Goal: Use online tool/utility: Use online tool/utility

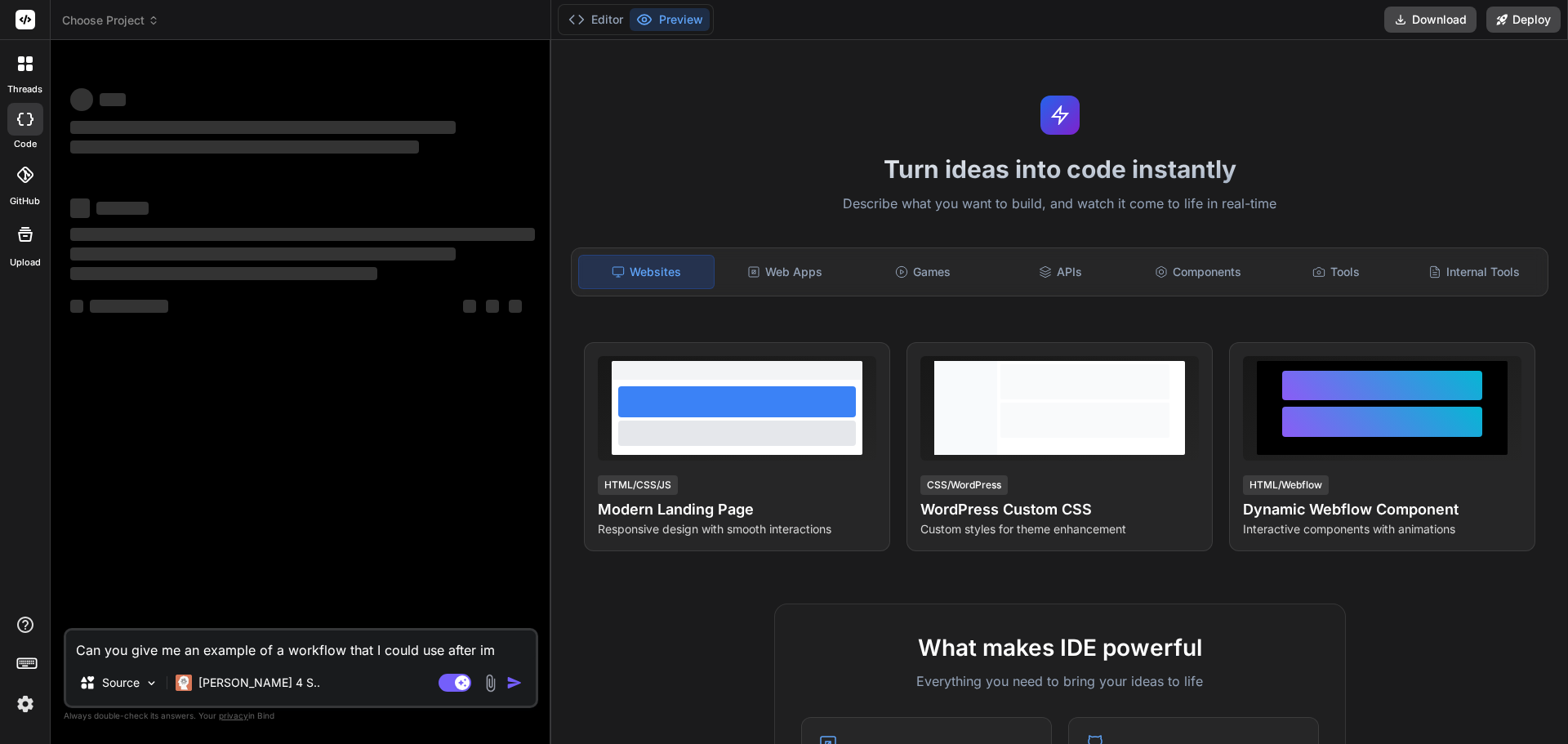
click at [28, 63] on icon at bounding box center [25, 63] width 15 height 15
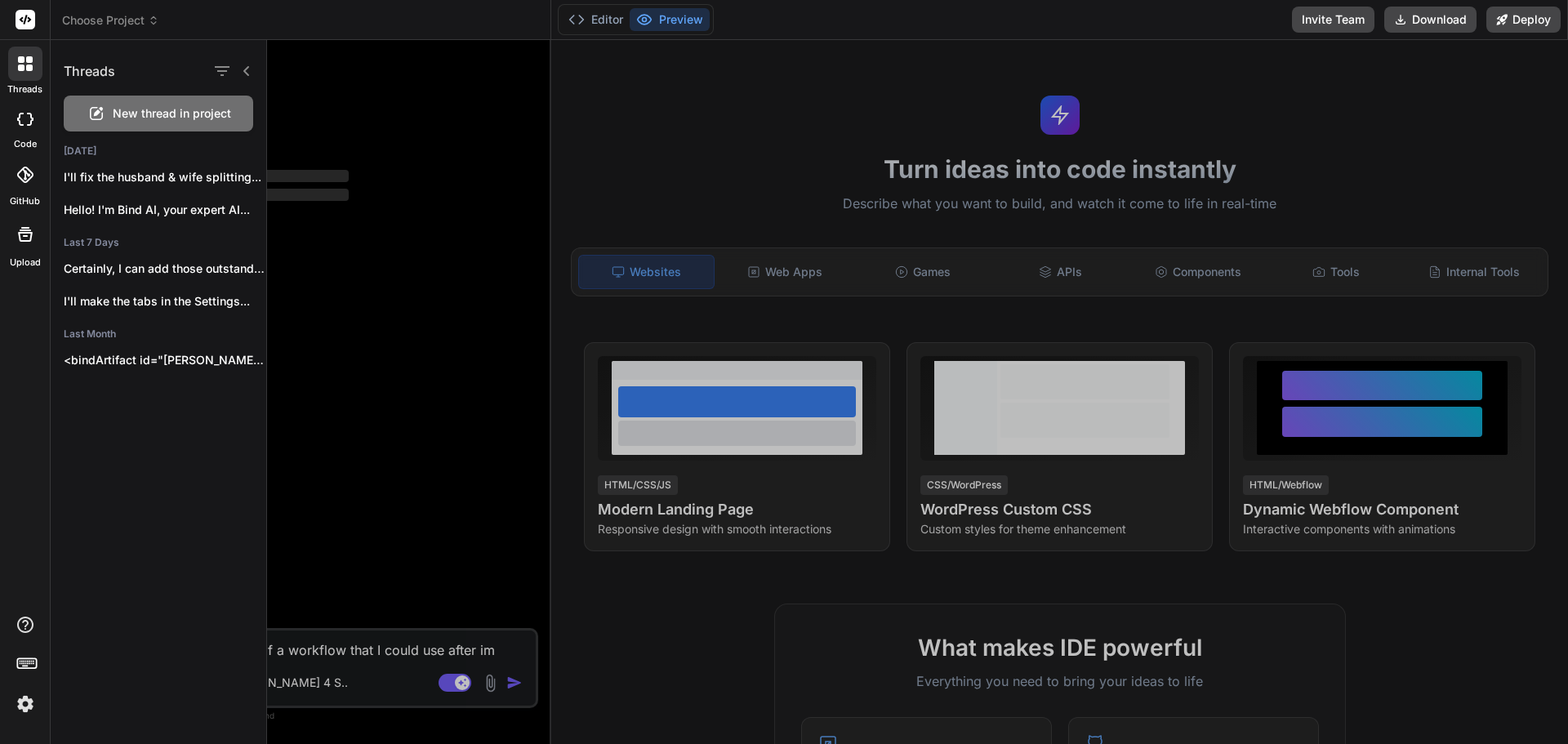
type textarea "x"
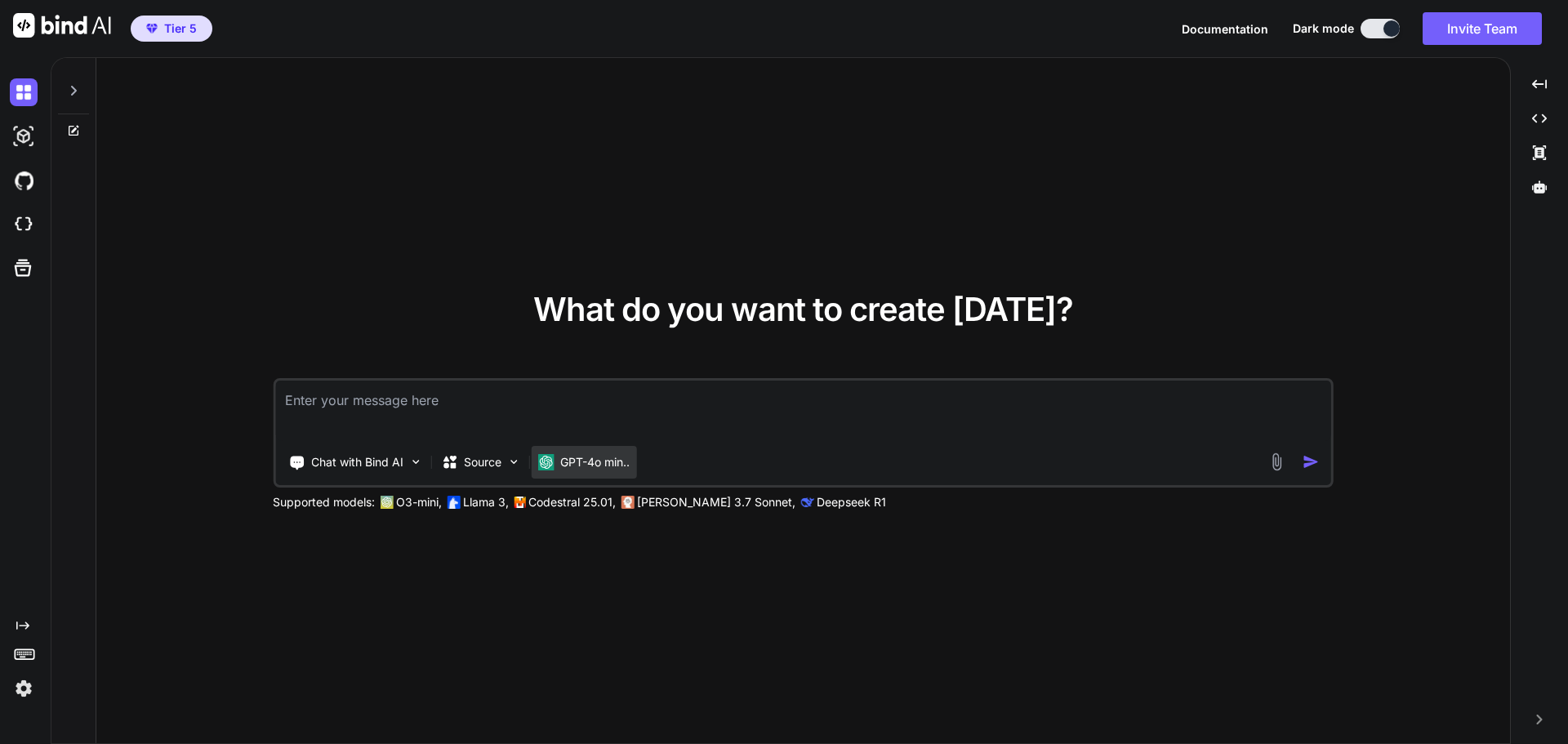
click at [599, 470] on div "GPT-4o min.." at bounding box center [584, 461] width 105 height 33
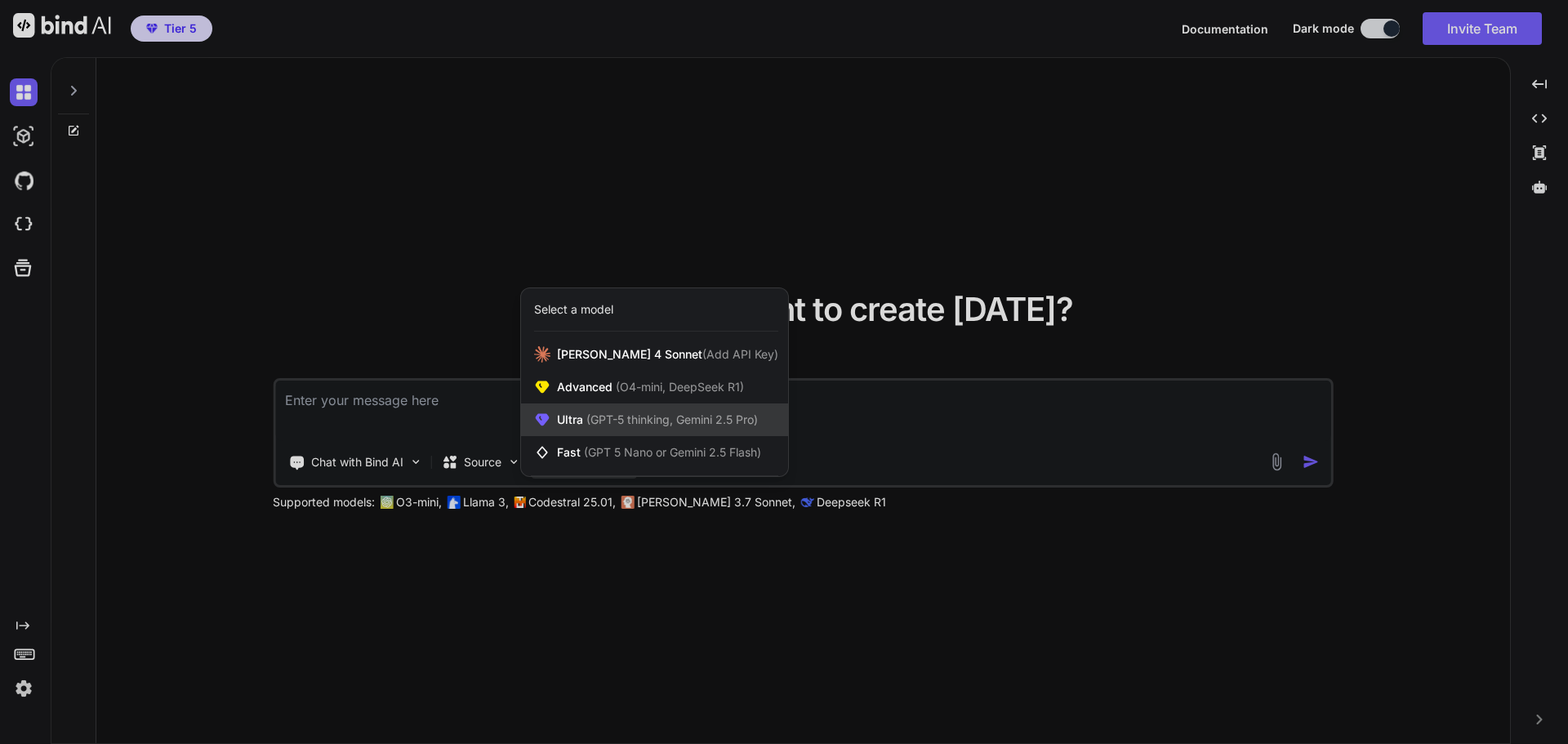
click at [616, 417] on span "(GPT-5 thinking, Gemini 2.5 Pro)" at bounding box center [671, 420] width 175 height 14
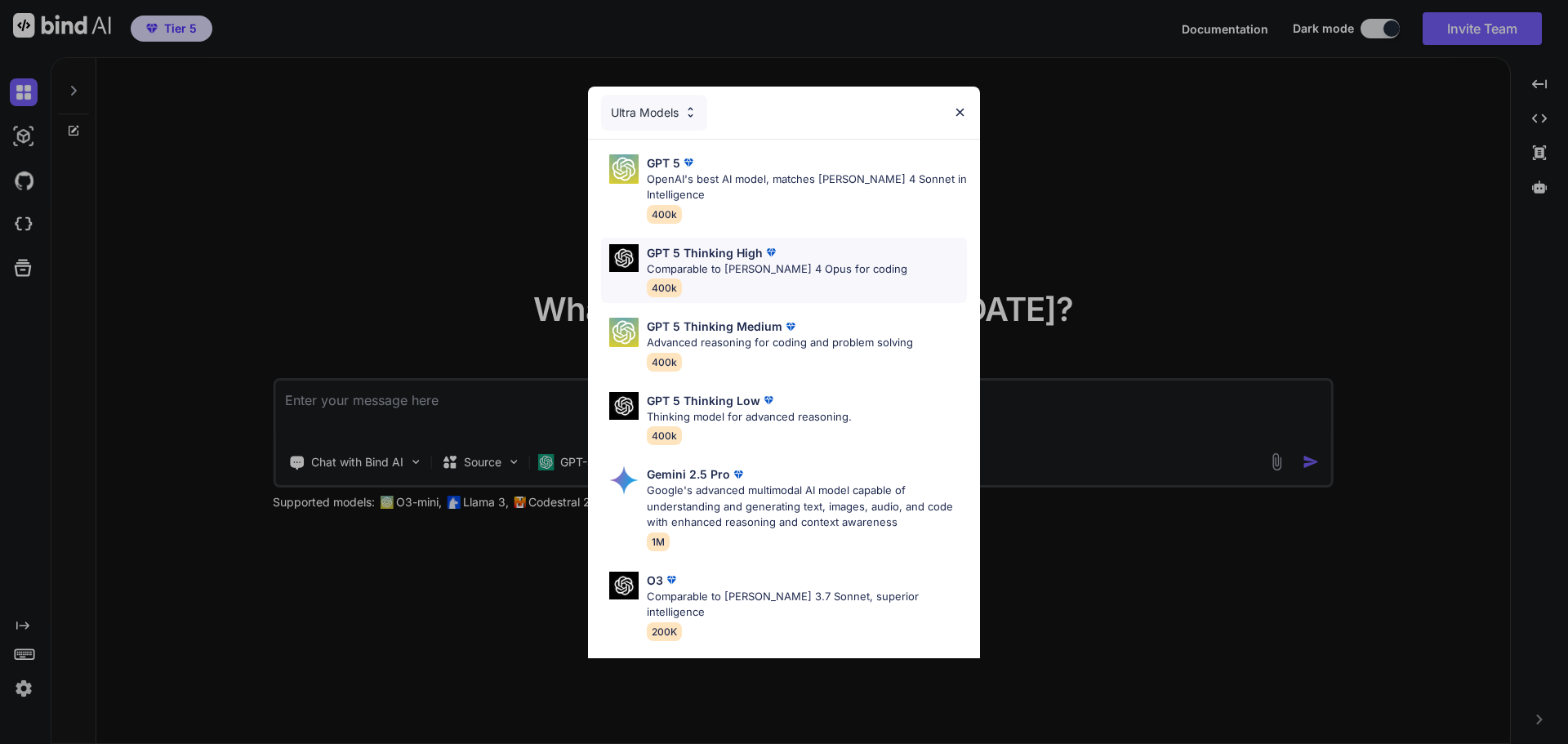
click at [750, 256] on p "GPT 5 Thinking High" at bounding box center [705, 252] width 116 height 17
type textarea "x"
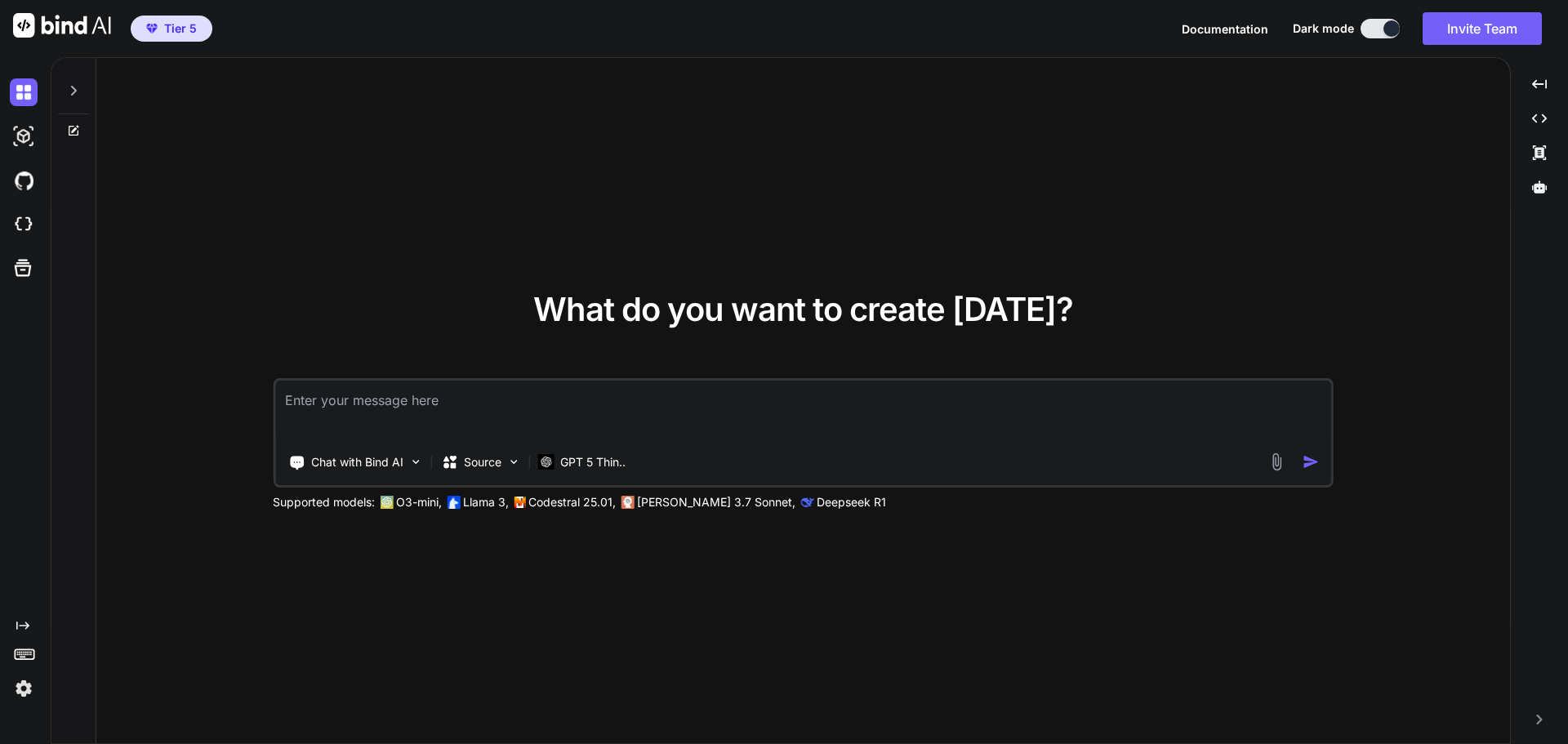
click at [615, 401] on textarea at bounding box center [803, 411] width 1056 height 61
type textarea "M"
type textarea "x"
type textarea "Ma"
type textarea "x"
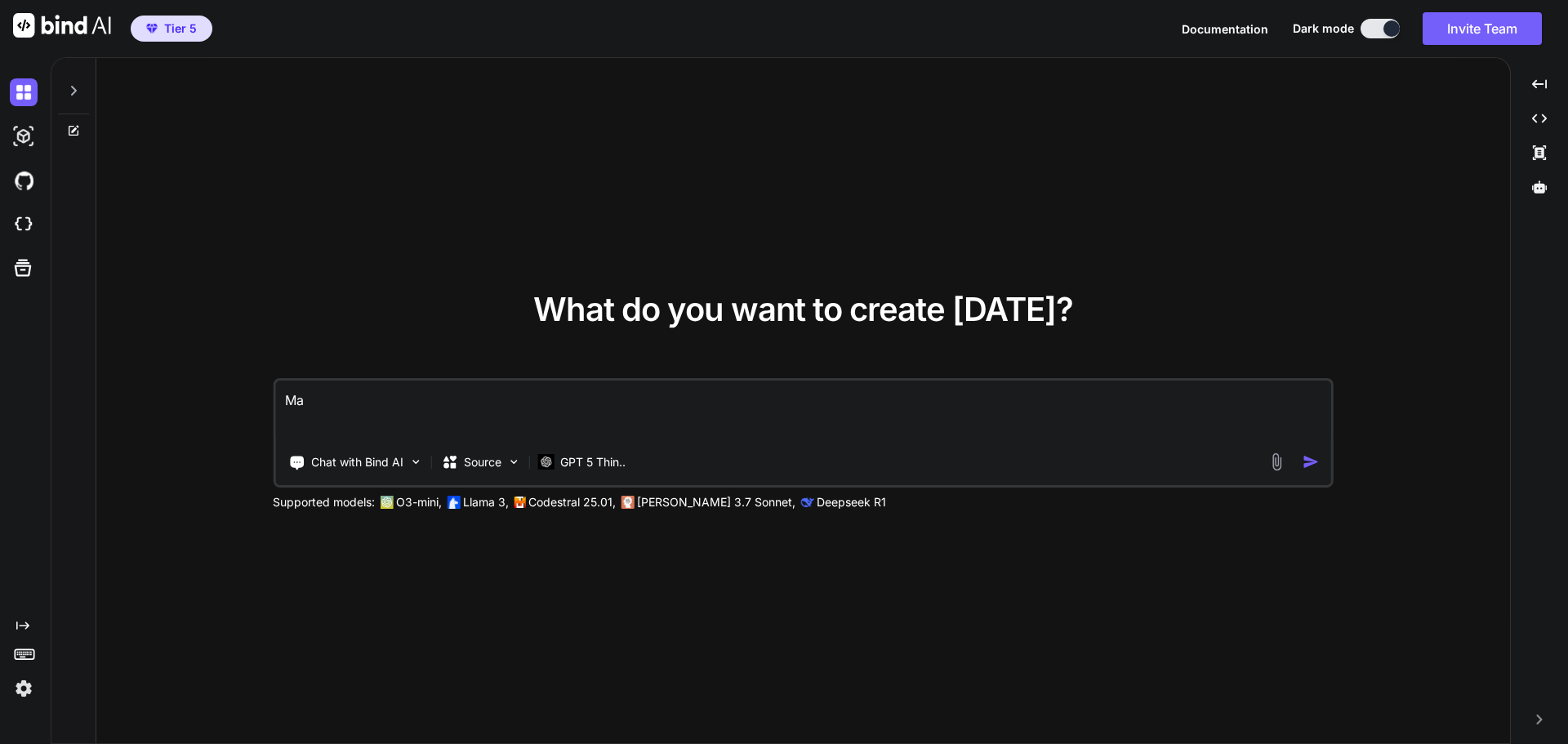
type textarea "Mak"
type textarea "x"
type textarea "Make"
type textarea "x"
type textarea "Make"
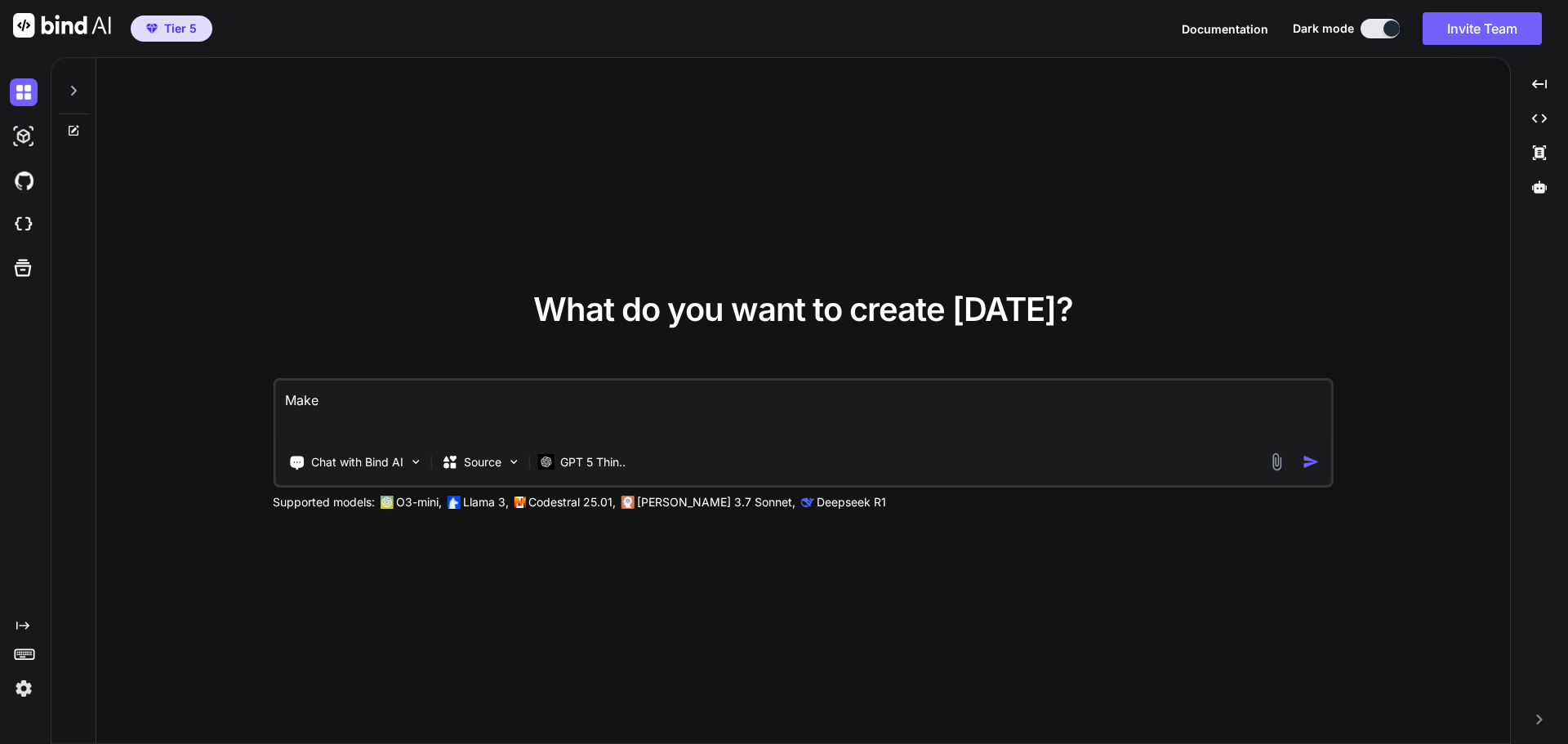
type textarea "x"
type textarea "Make t"
type textarea "x"
type textarea "Make th"
type textarea "x"
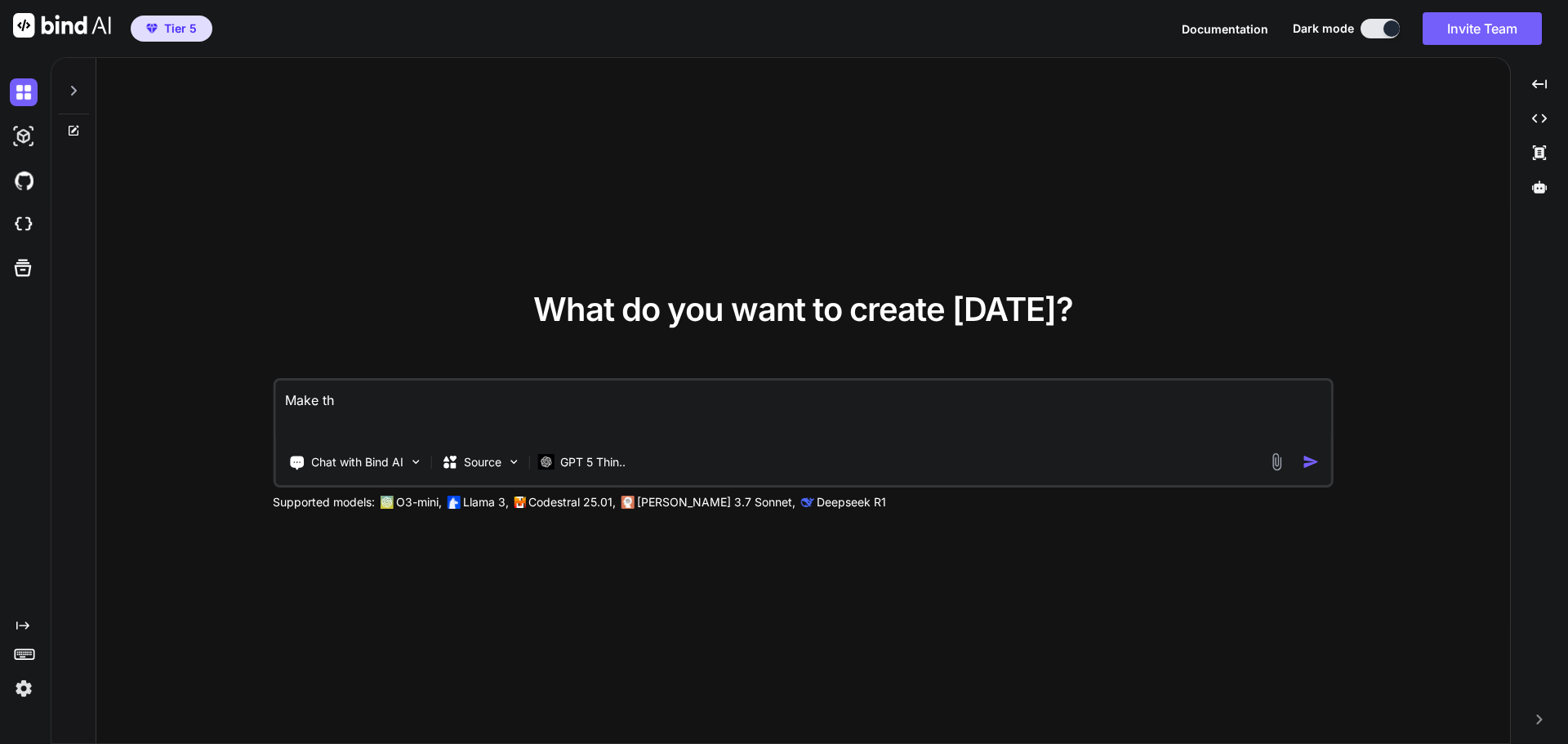
type textarea "Make thi"
type textarea "x"
type textarea "Make this"
type textarea "x"
type textarea "Make this"
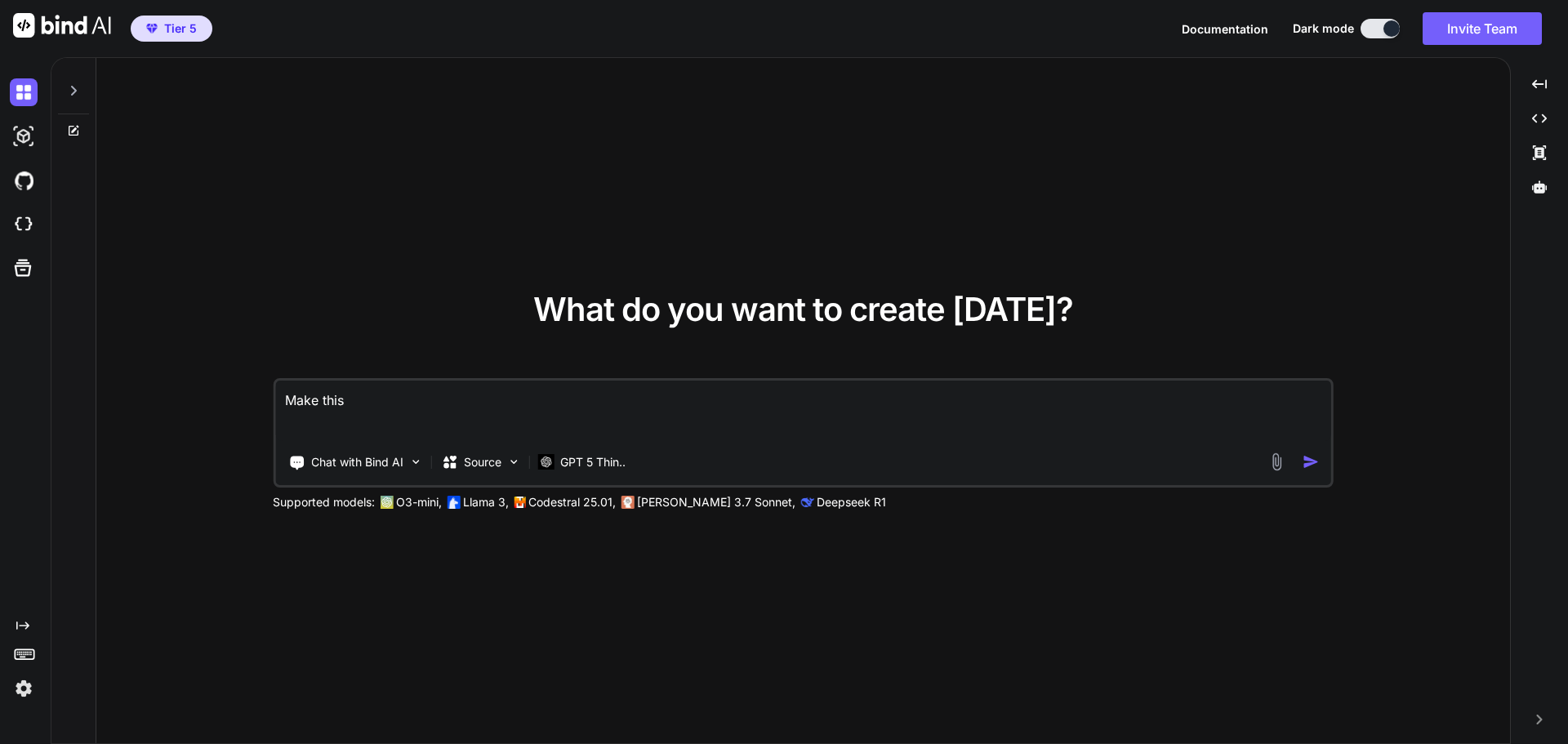
type textarea "x"
type textarea "Make this s"
type textarea "x"
type textarea "Make this so"
type textarea "x"
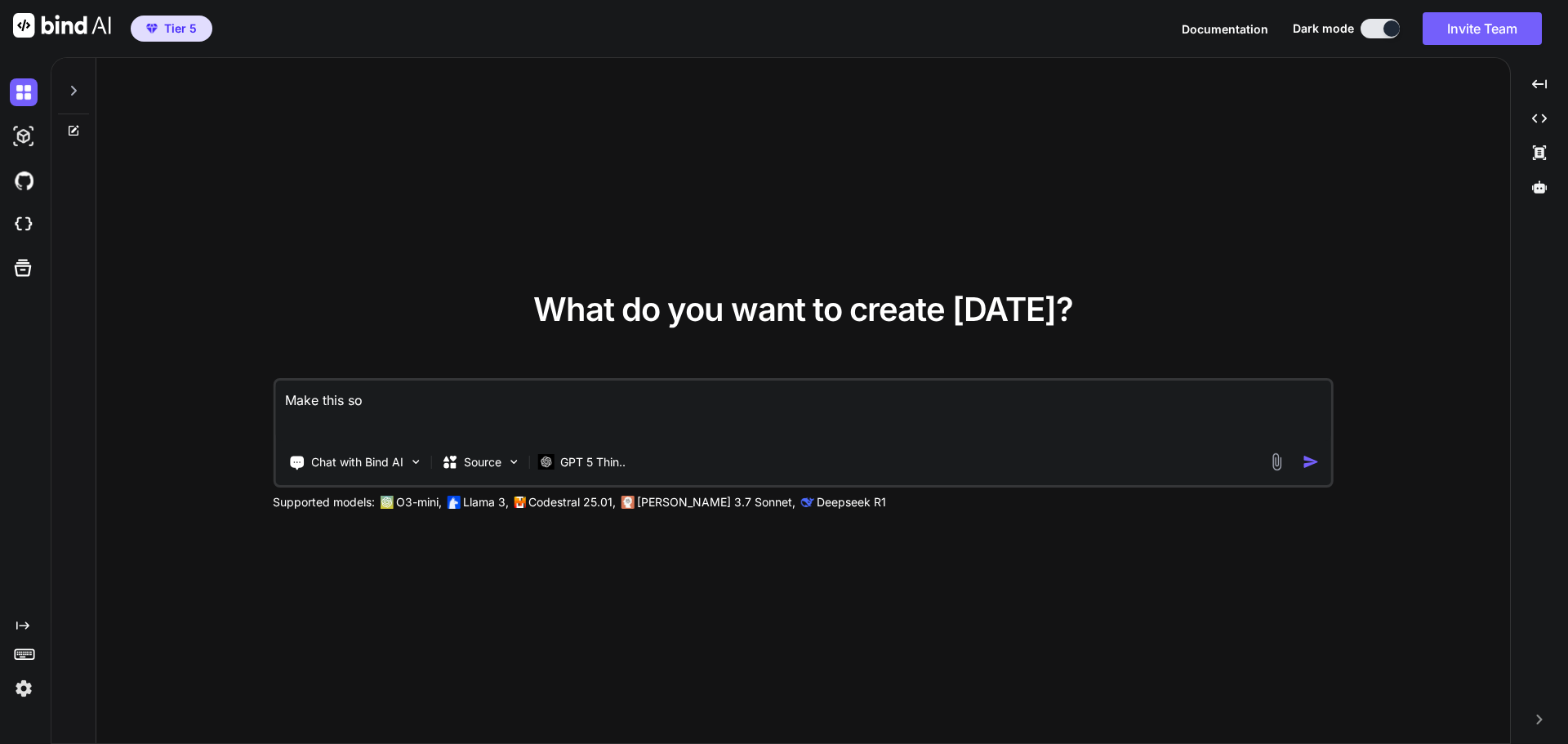
type textarea "Make this sou"
type textarea "x"
type textarea "Make this soun"
type textarea "x"
type textarea "Make this sound"
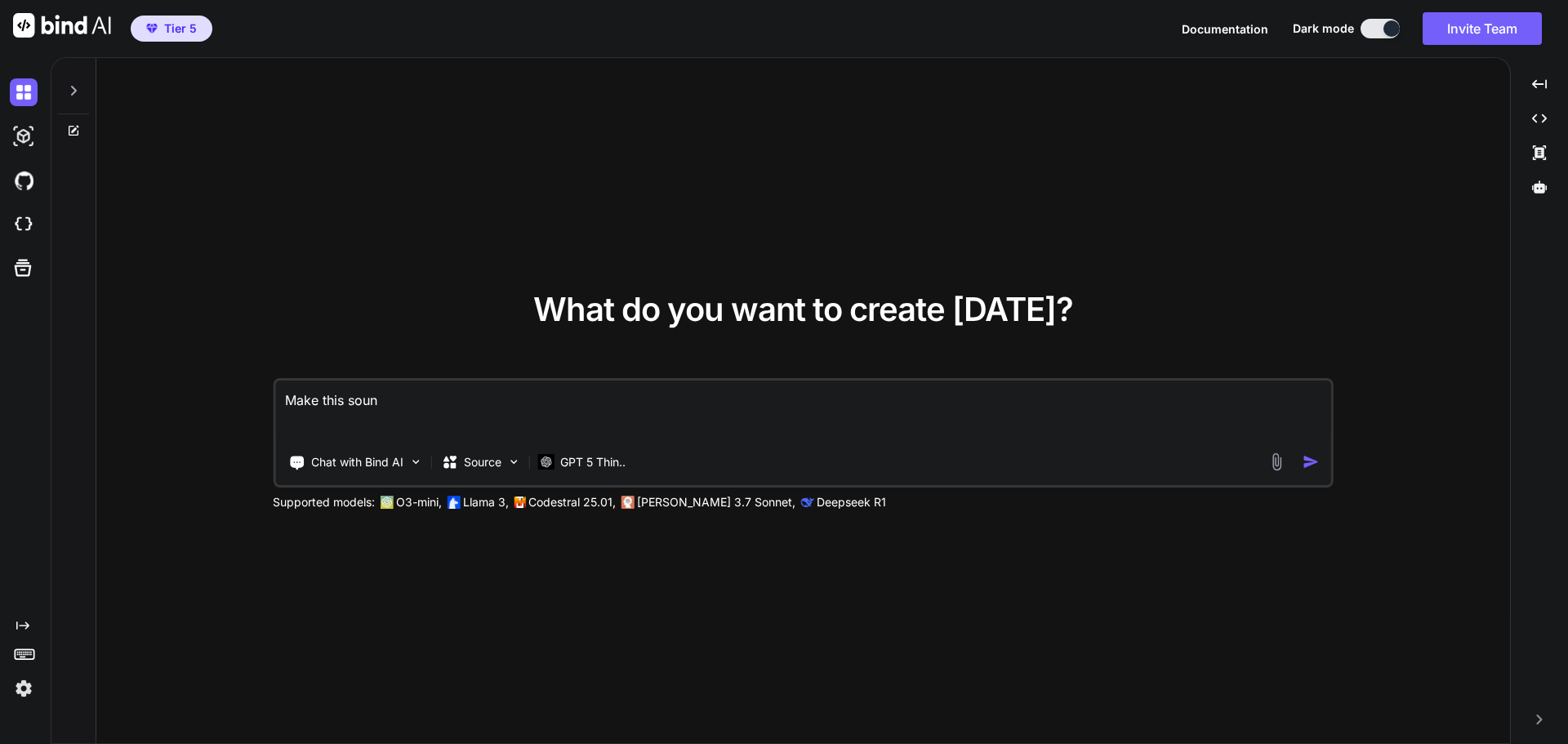
type textarea "x"
type textarea "Make this sound"
type textarea "x"
type textarea "Make this sound p"
type textarea "x"
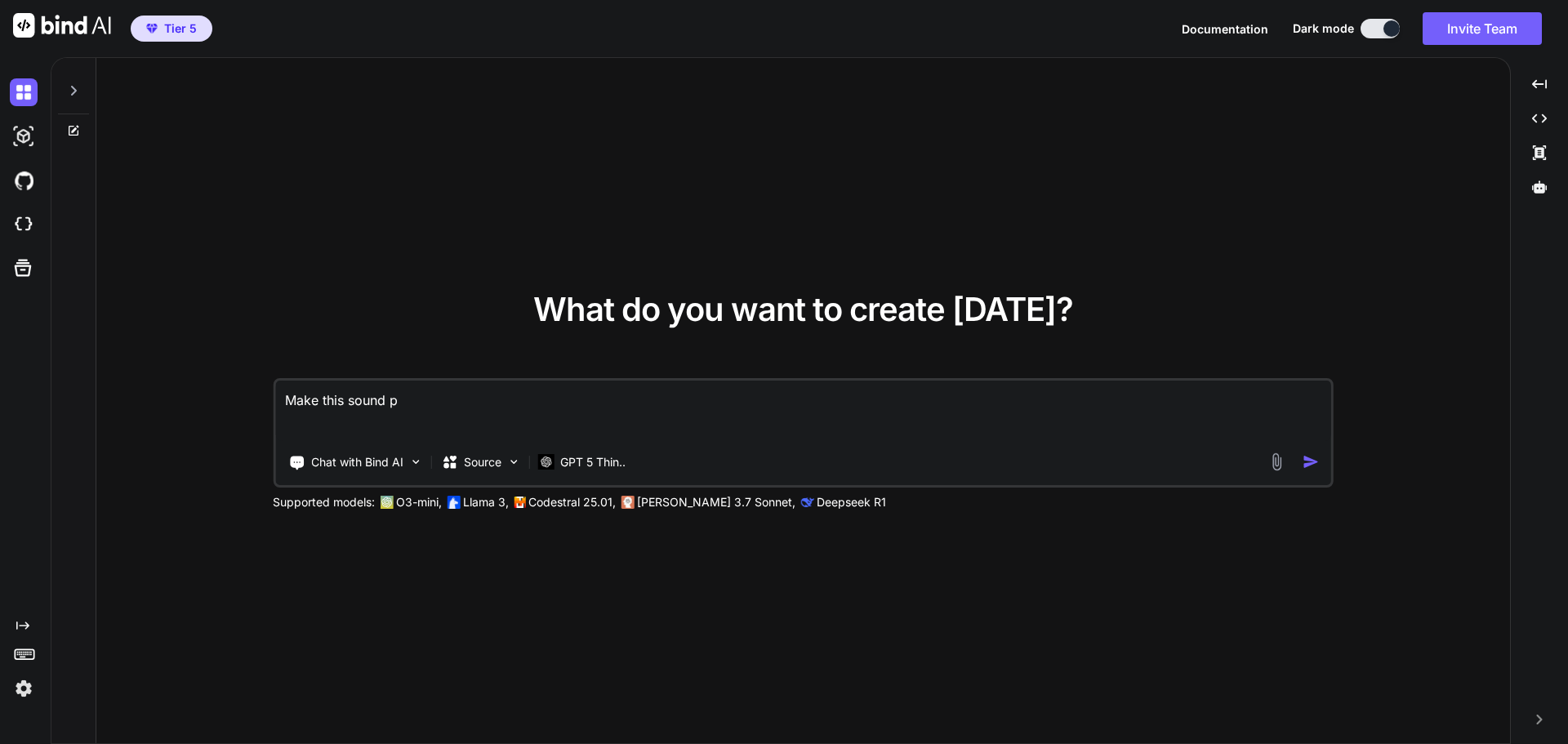
type textarea "Make this sound pr"
type textarea "x"
type textarea "Make this sound pro"
type textarea "x"
type textarea "Make this sound proi"
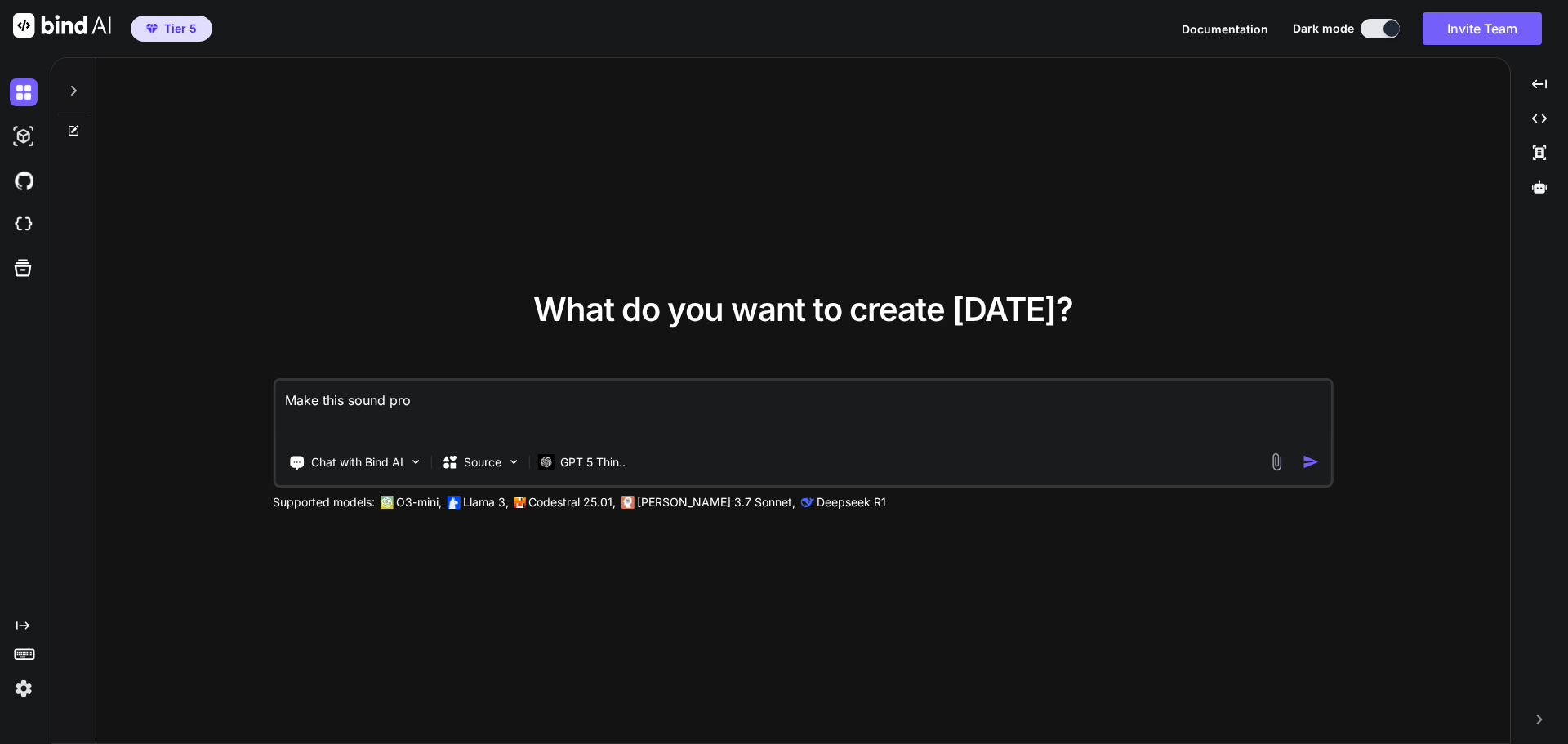
type textarea "x"
type textarea "Make this sound pro"
type textarea "x"
type textarea "Make this sound prof"
type textarea "x"
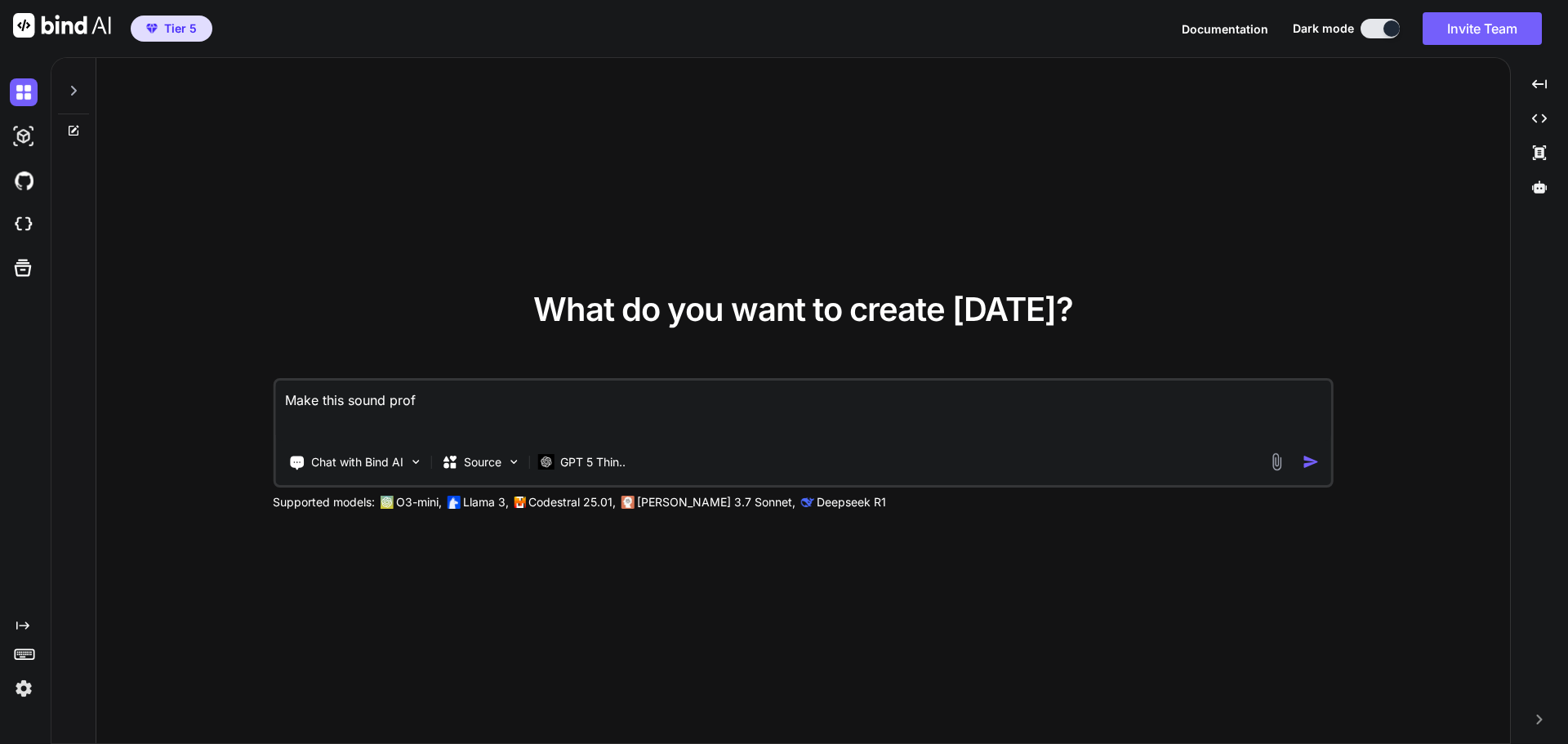
type textarea "Make this sound profe"
type textarea "x"
type textarea "Make this sound profes"
type textarea "x"
type textarea "Make this sound profess"
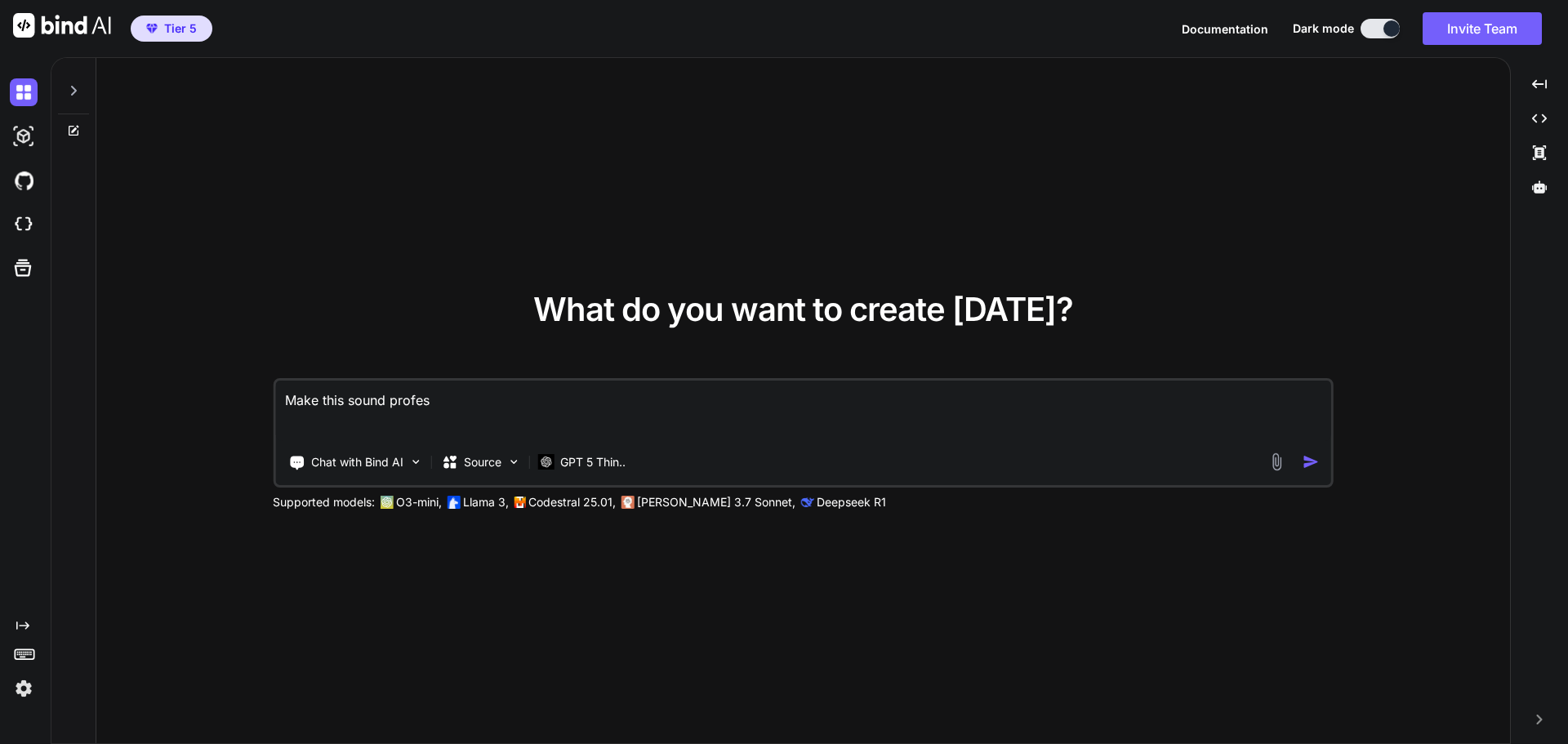
type textarea "x"
type textarea "Make this sound professi"
type textarea "x"
type textarea "Make this sound professio"
type textarea "x"
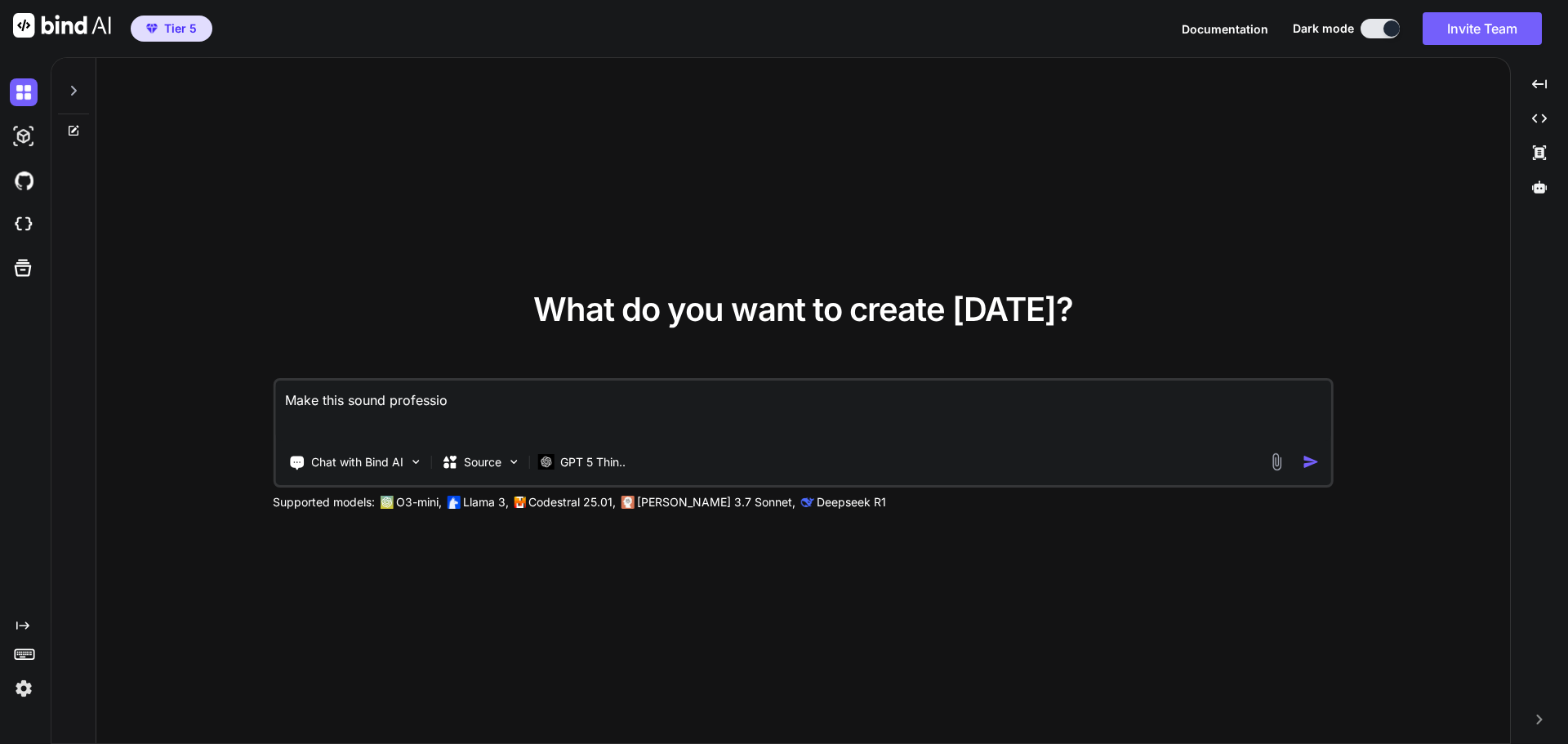
type textarea "Make this sound profession"
type textarea "x"
type textarea "Make this sound professiona"
type textarea "x"
type textarea "Make this sound professional"
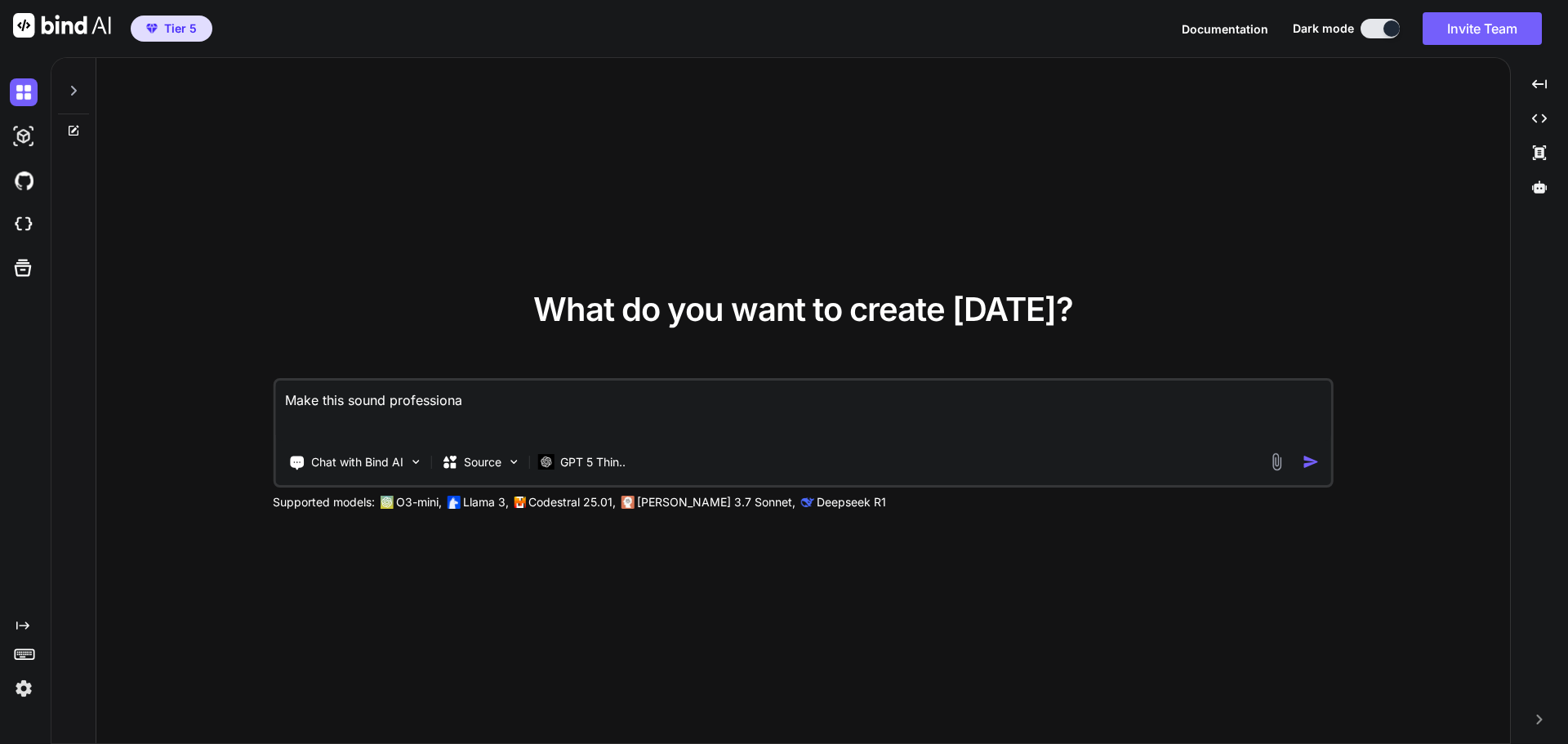
type textarea "x"
type textarea "Make this sound professional"
type textarea "x"
type textarea "Make this sound professional"
type textarea "x"
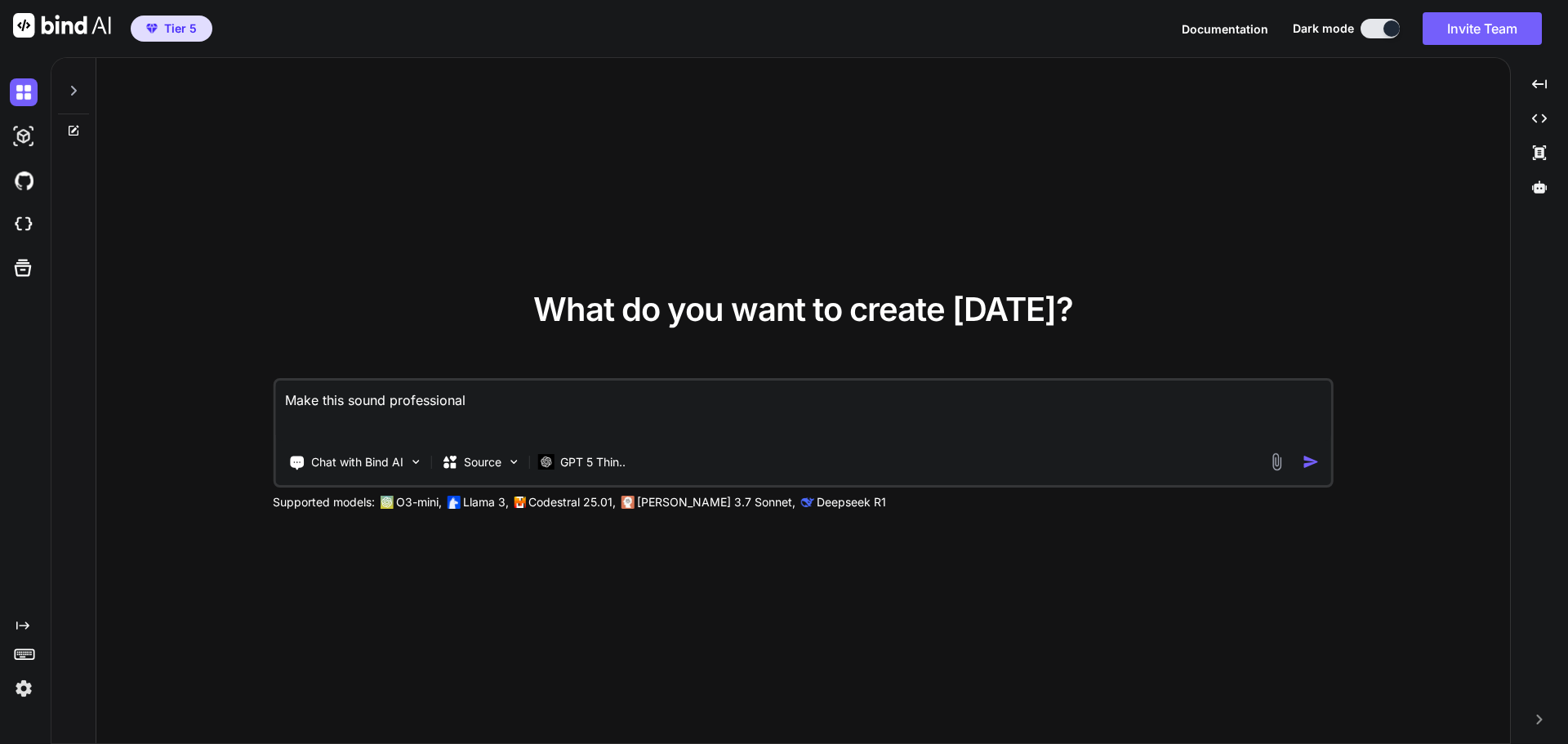
type textarea "Make this sound professional,"
type textarea "x"
type textarea "Make this sound professional,"
type textarea "x"
type textarea "Make this sound professional, l"
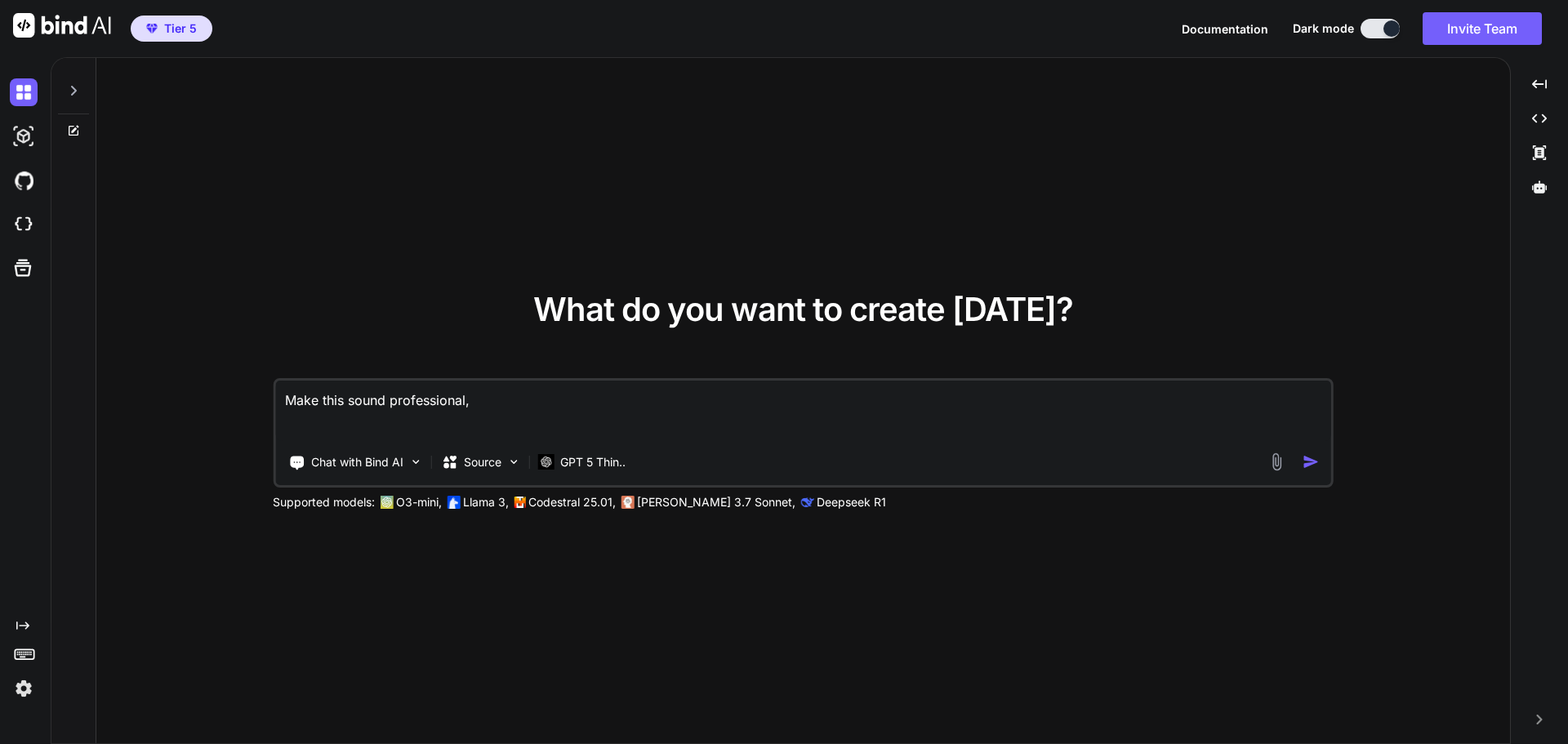
type textarea "x"
type textarea "Make this sound professional, li"
type textarea "x"
type textarea "Make this sound professional, lik"
type textarea "x"
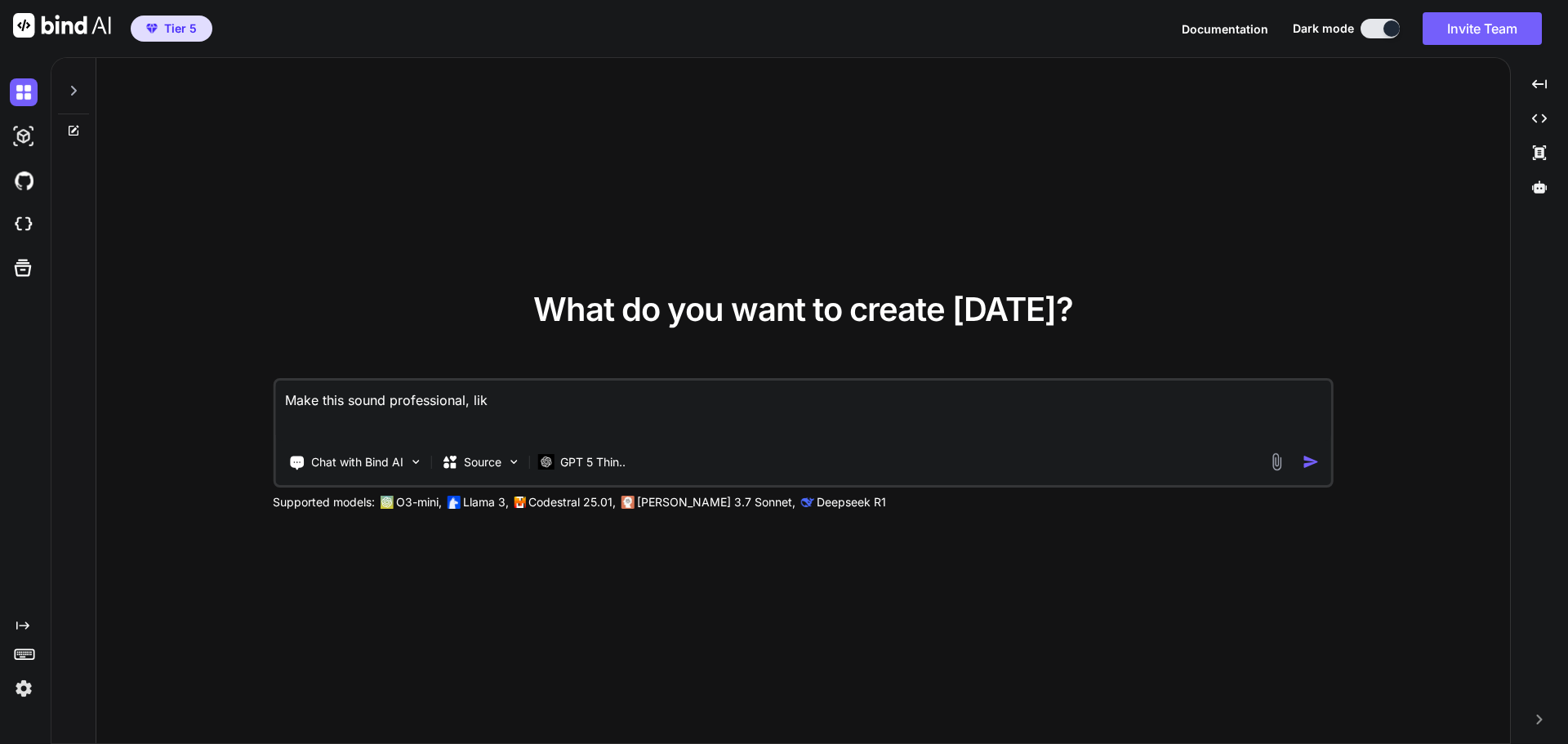
type textarea "Make this sound professional, like"
type textarea "x"
type textarea "Make this sound professional, like"
type textarea "x"
type textarea "Make this sound professional, like a"
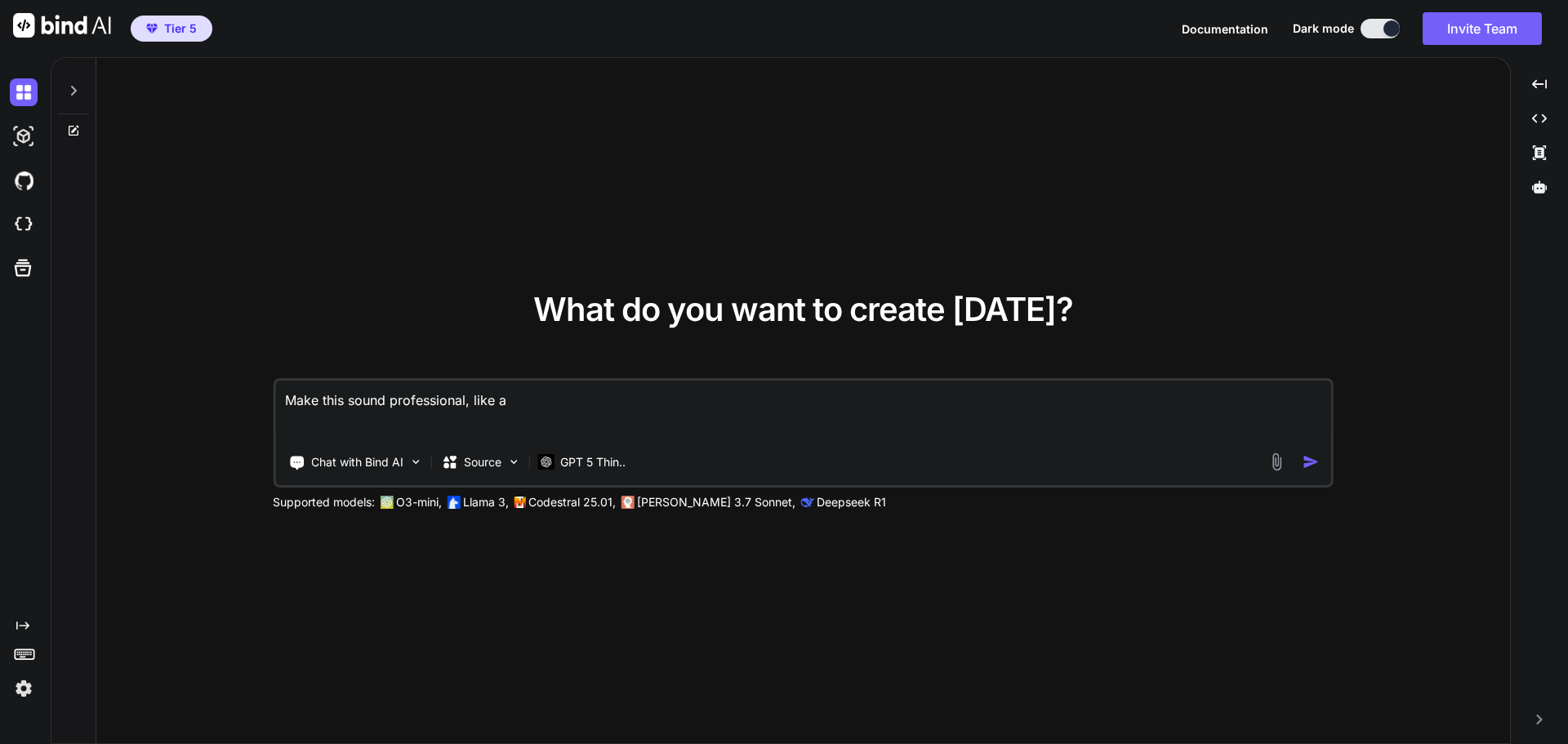
type textarea "x"
type textarea "Make this sound professional, like a"
type textarea "x"
type textarea "Make this sound professional, like a h"
type textarea "x"
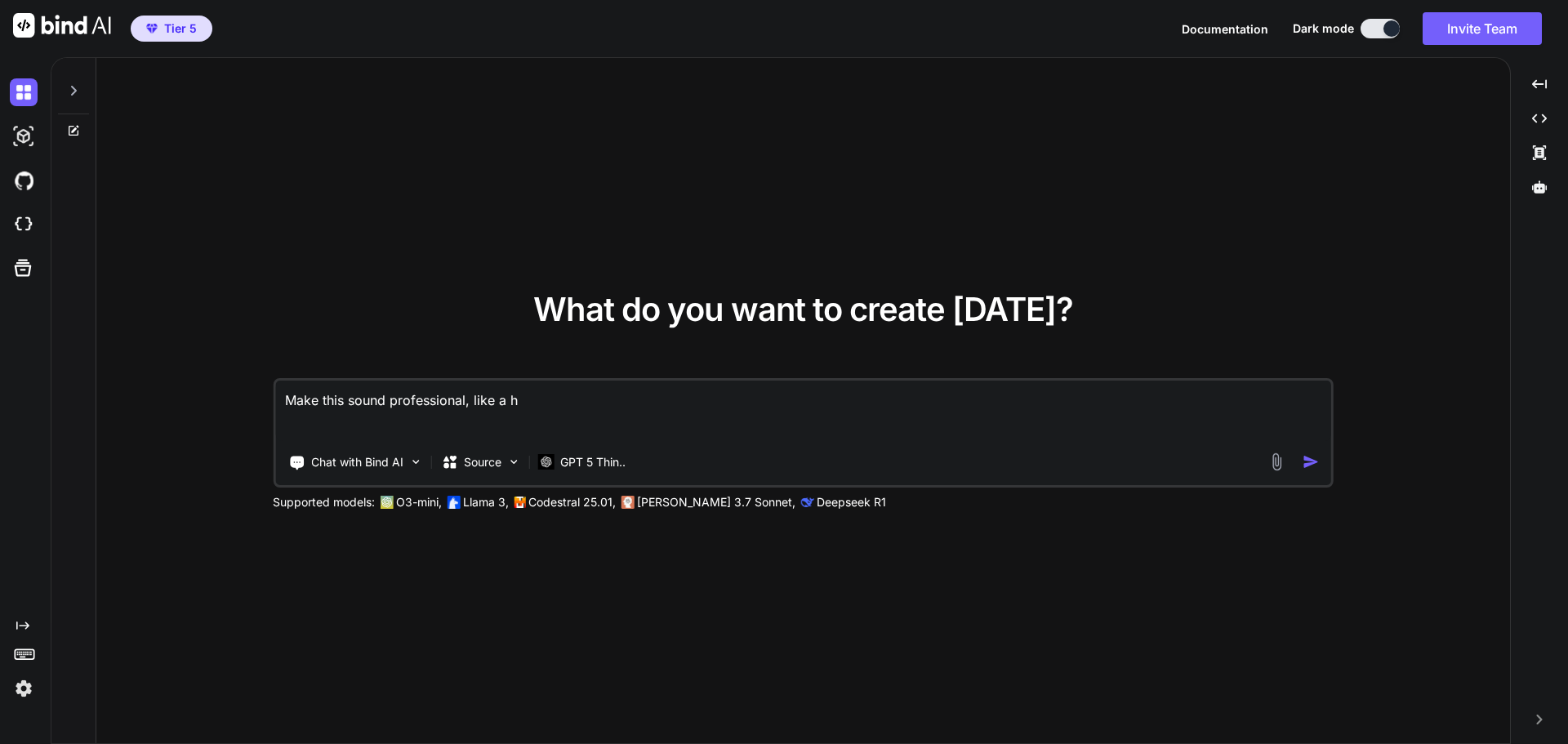
type textarea "Make this sound professional, like a hu"
type textarea "x"
type textarea "Make this sound professional, like a hum"
type textarea "x"
type textarea "Make this sound professional, like a huma"
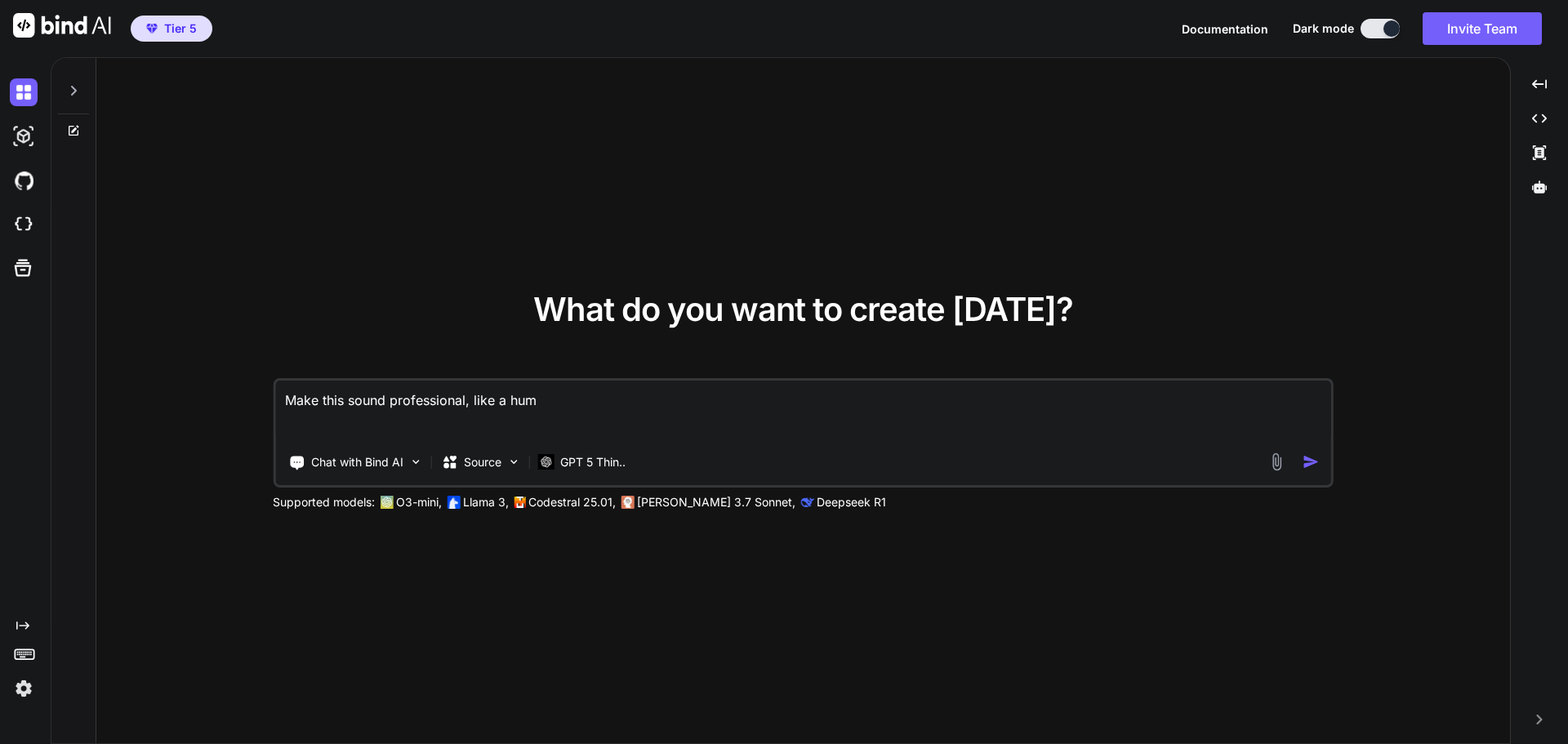
type textarea "x"
type textarea "Make this sound professional, like a human"
type textarea "x"
type textarea "Make this sound professional, like a human"
type textarea "x"
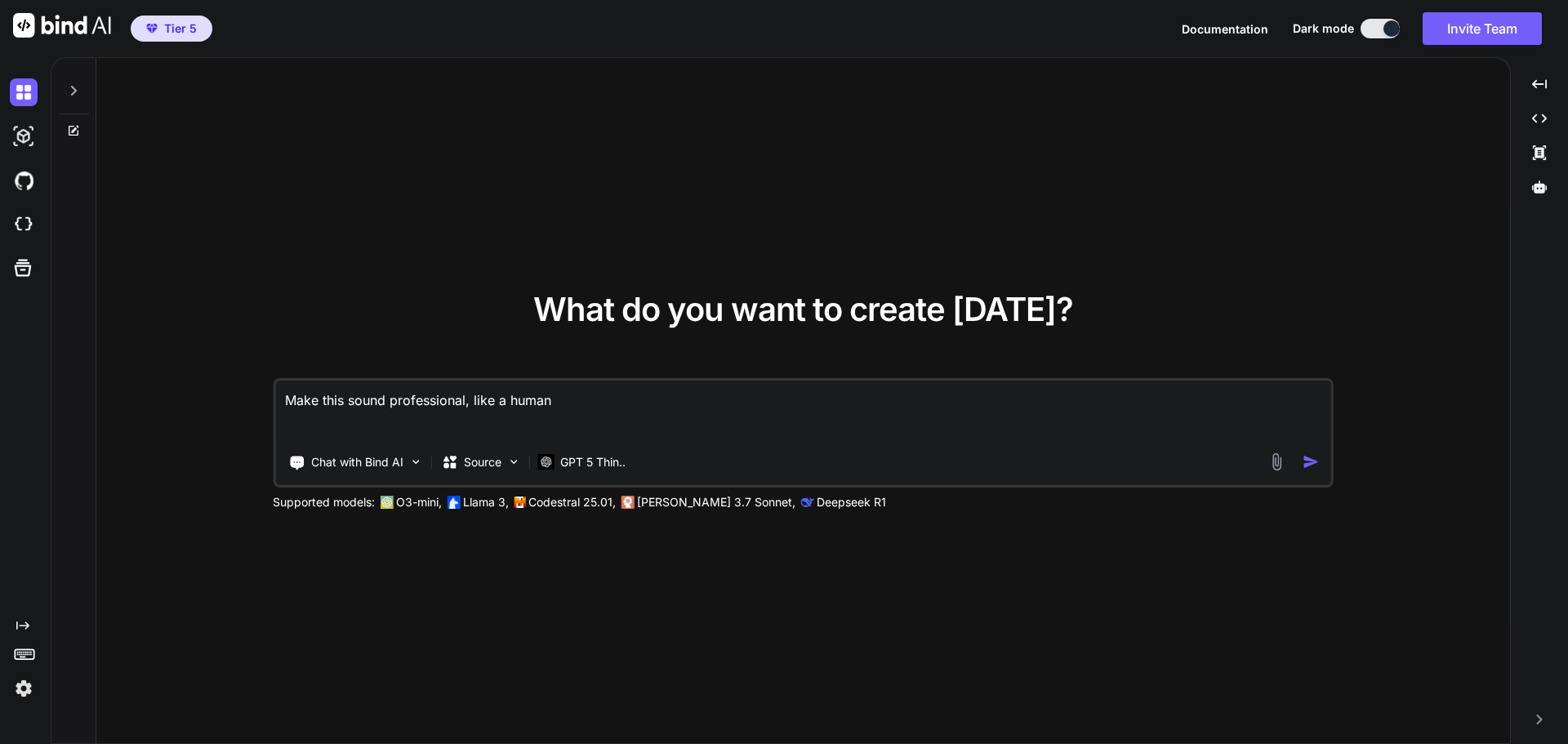
type textarea "Make this sound professional, like a human w"
type textarea "x"
type textarea "Make this sound professional, like a human wr"
type textarea "x"
type textarea "Make this sound professional, like a human wro"
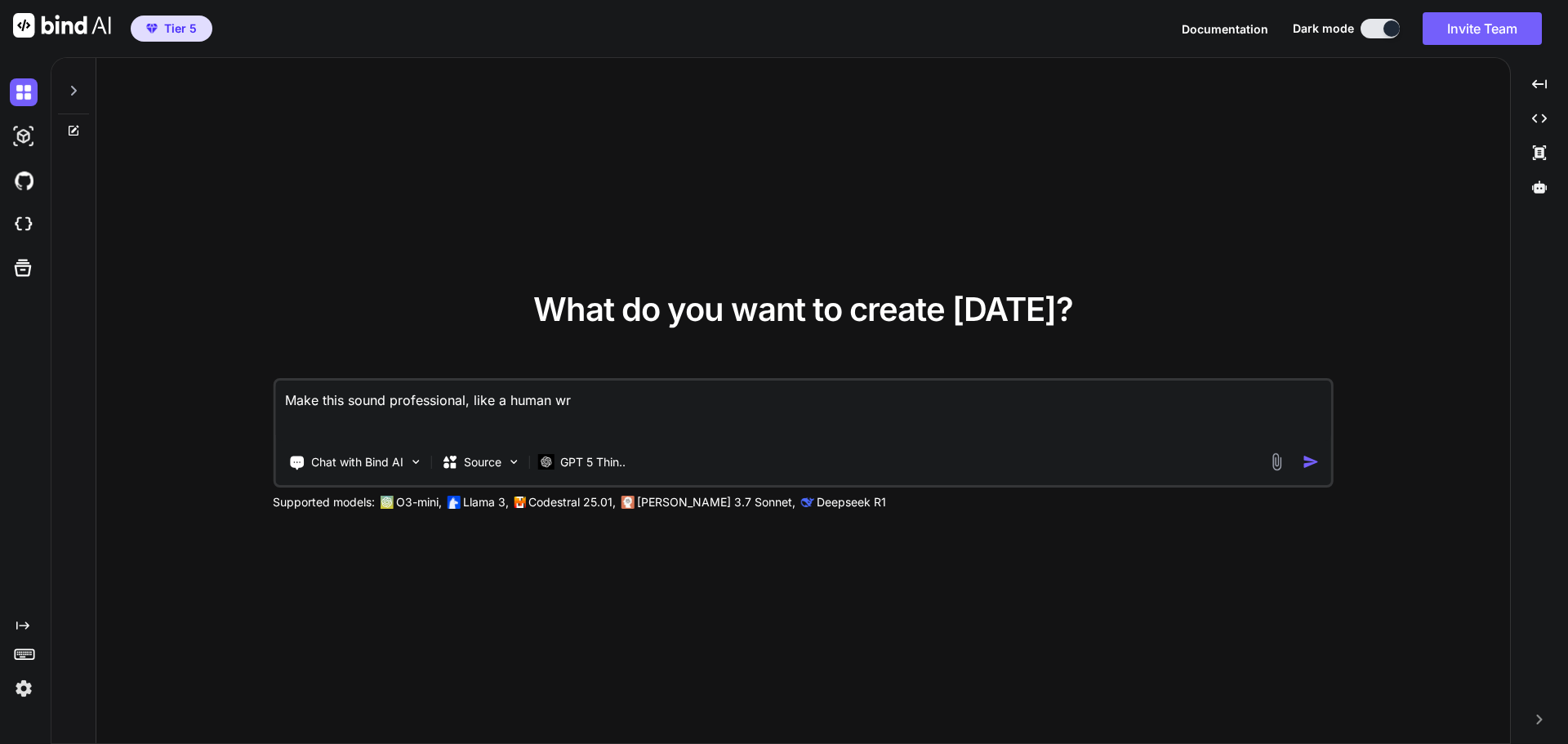
type textarea "x"
type textarea "Make this sound professional, like a human wrot"
type textarea "x"
type textarea "Make this sound professional, like a human wrote"
type textarea "x"
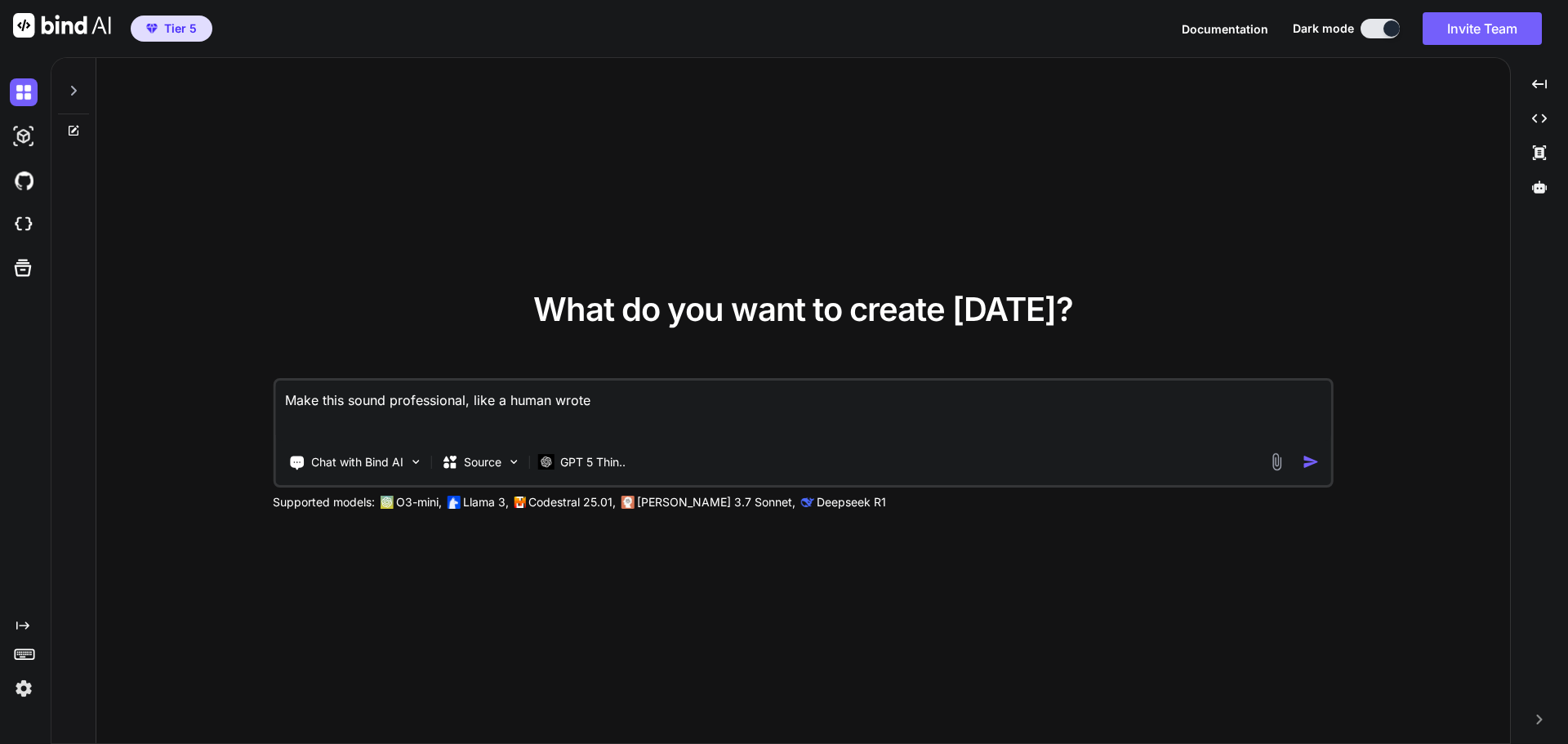
type textarea "Make this sound professional, like a human wrote"
type textarea "x"
type textarea "Make this sound professional, like a human wrote i"
type textarea "x"
type textarea "Make this sound professional, like a human wrote it"
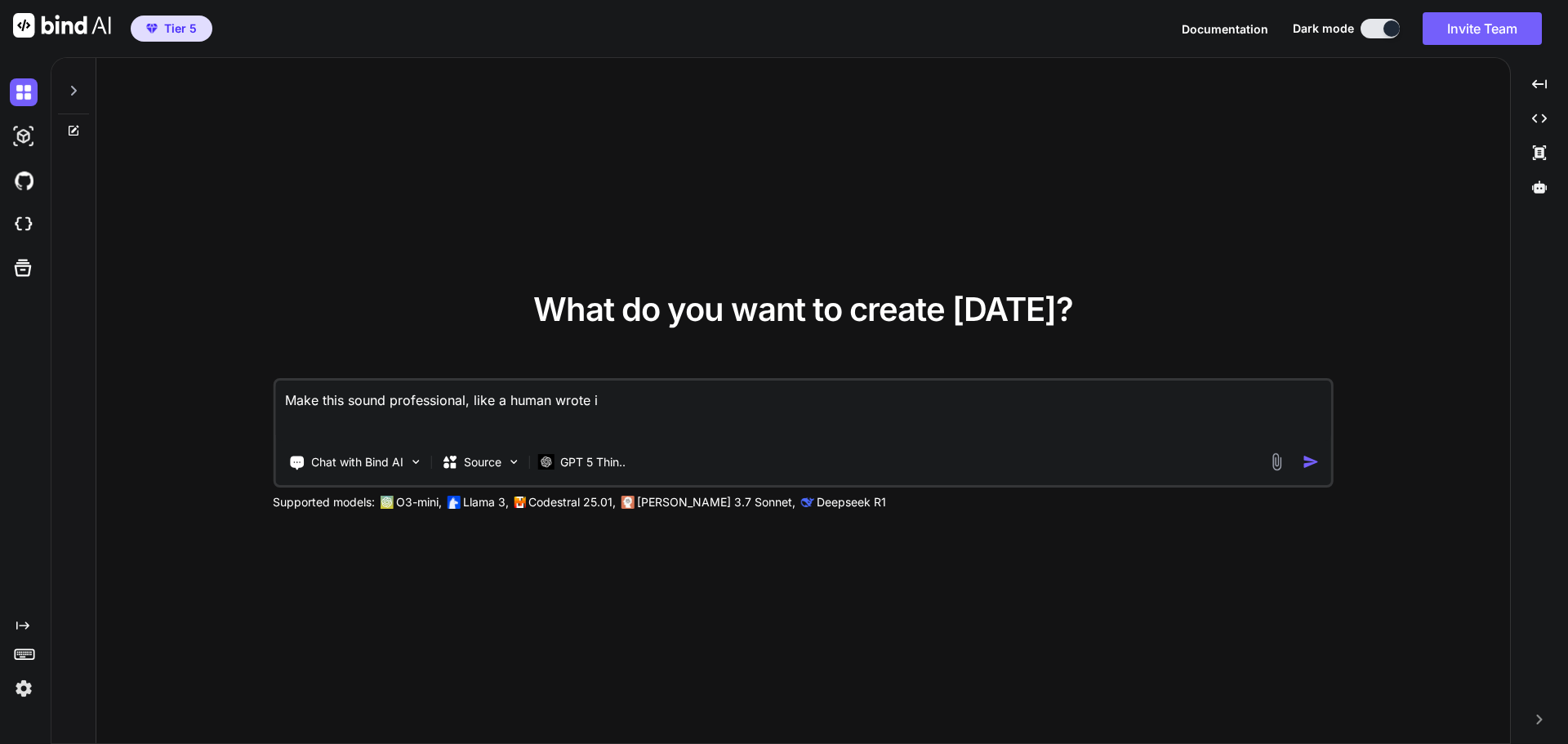
type textarea "x"
type textarea "Make this sound professional, like a human wrote it."
type textarea "x"
type textarea "Make this sound professional, like a human wrote it"
type textarea "x"
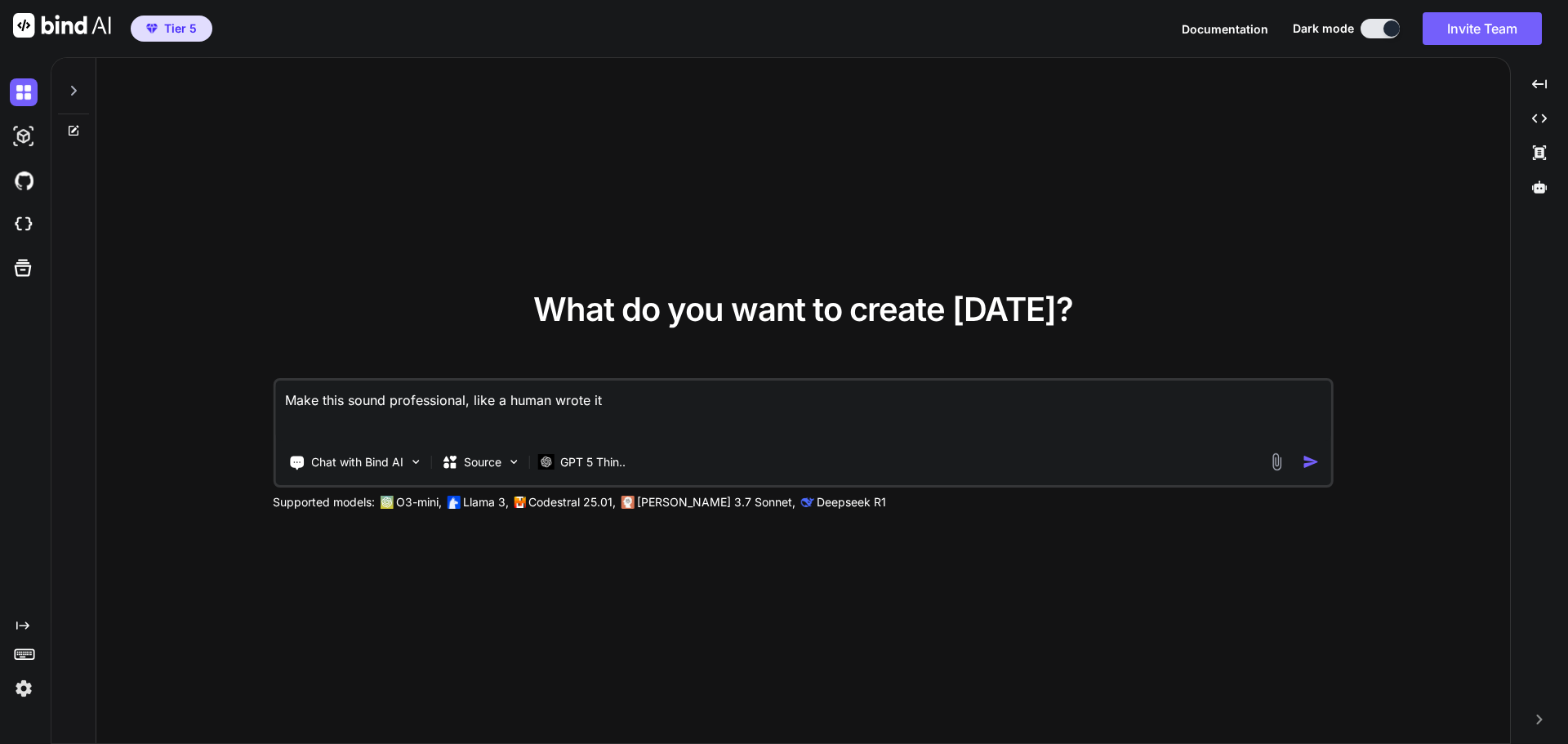
type textarea "Make this sound professional, like a human wrote it,"
type textarea "x"
type textarea "Make this sound professional, like a human wrote it,"
type textarea "x"
type textarea "Make this sound professional, like a human wrote it, n"
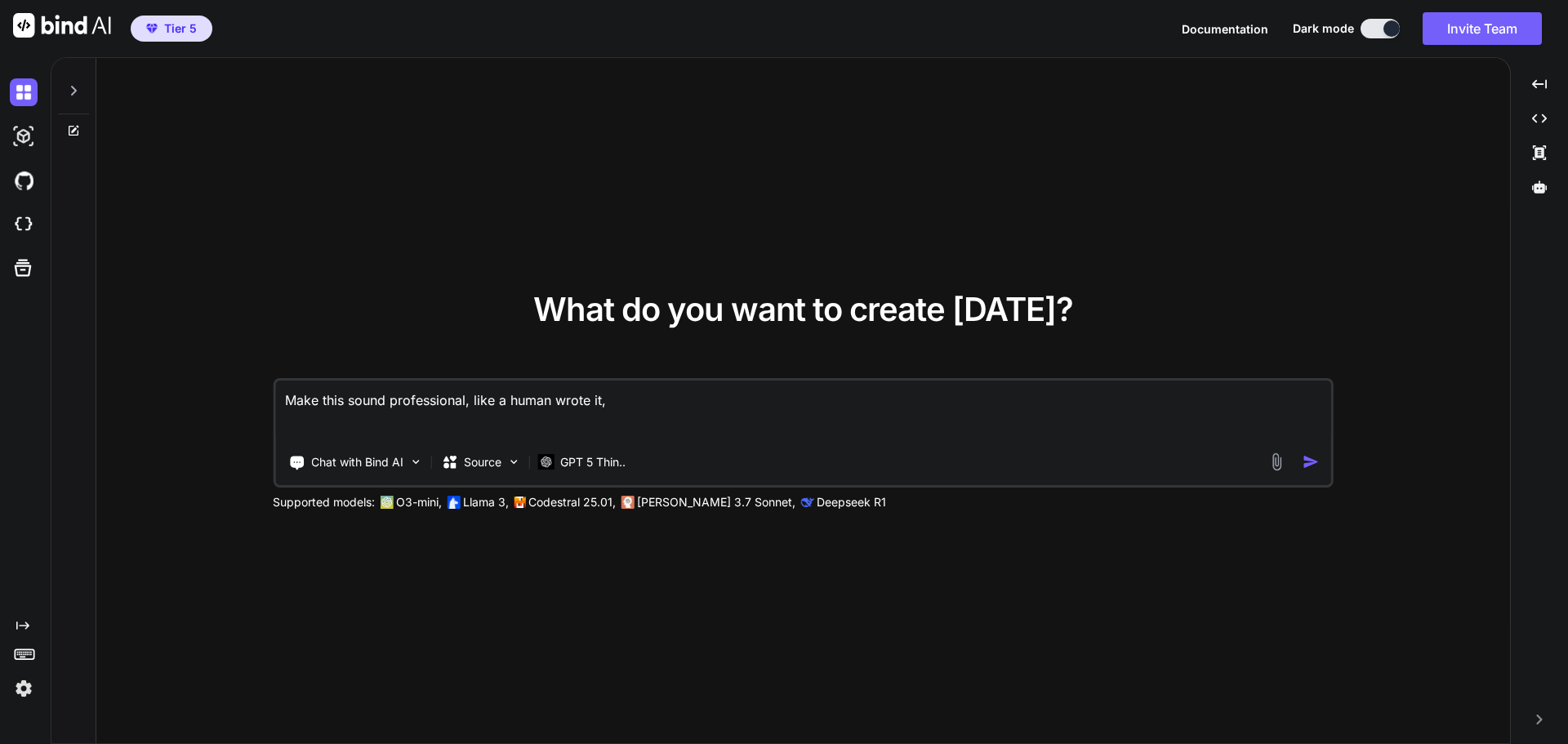
type textarea "x"
type textarea "Make this sound professional, like a human wrote it,"
type textarea "x"
type textarea "Make this sound professional, like a human wrote it, n"
type textarea "x"
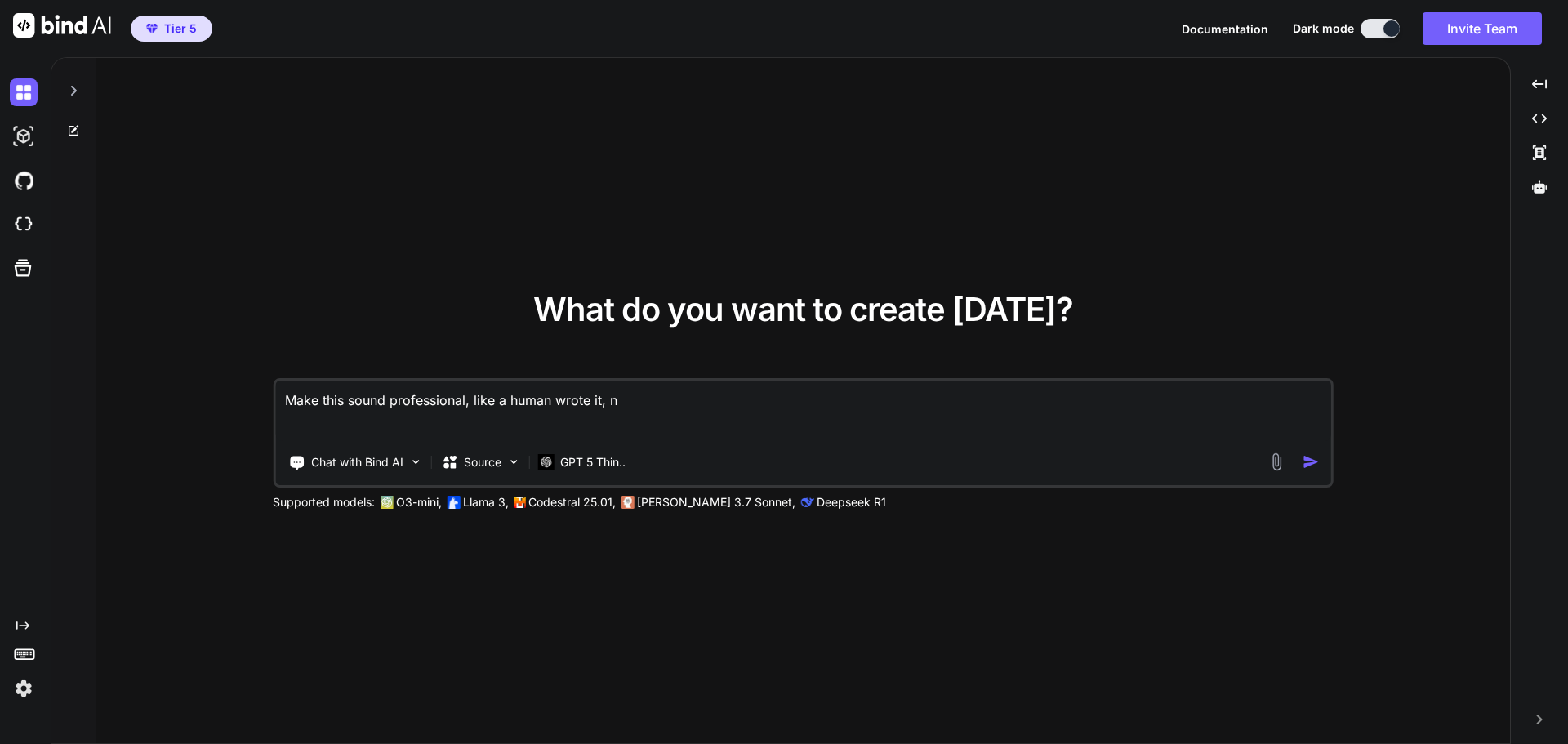
type textarea "Make this sound professional, like a human wrote it, no"
type textarea "x"
type textarea "Make this sound professional, like a human wrote it, no"
type textarea "x"
type textarea "Make this sound professional, like a human wrote it, no e"
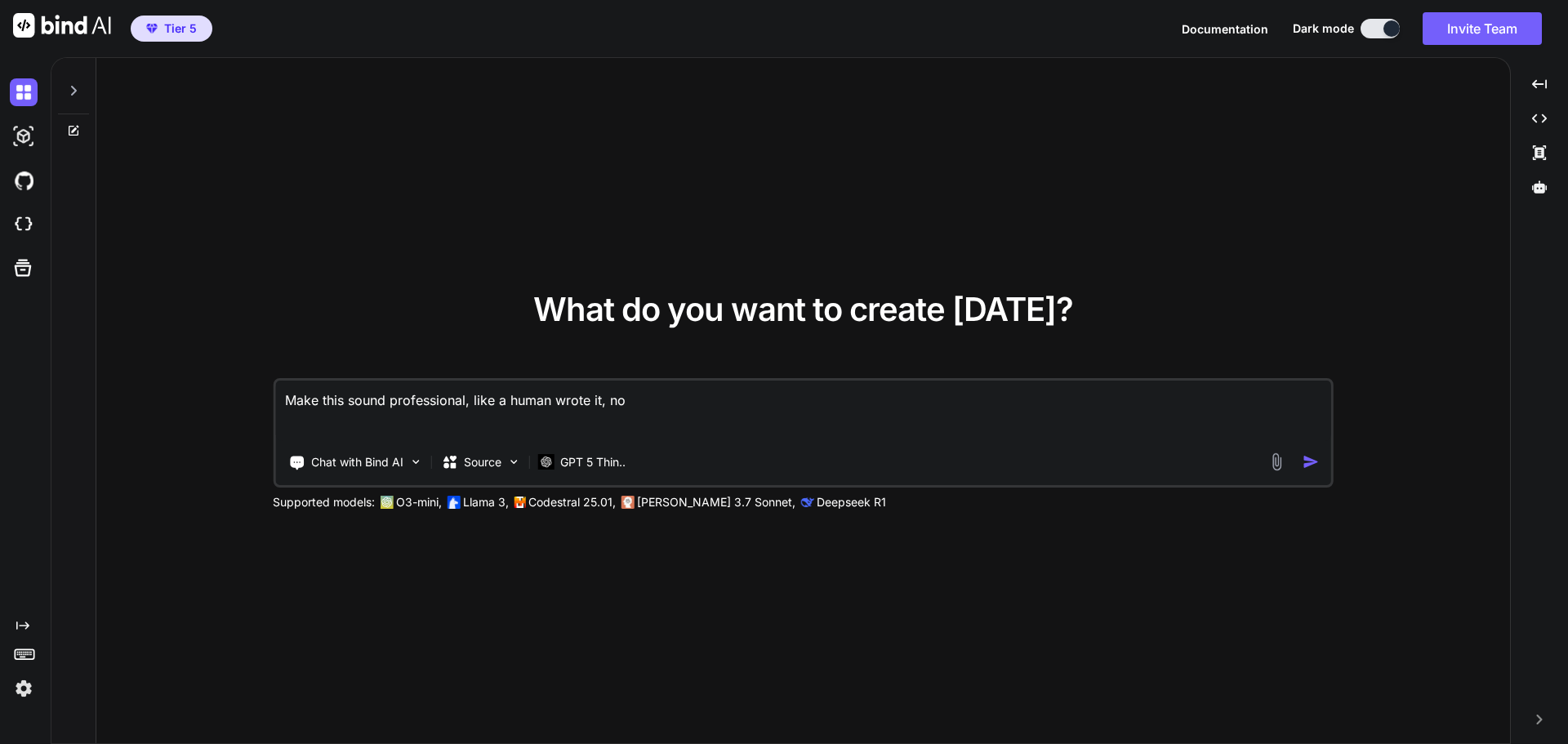
type textarea "x"
type textarea "Make this sound professional, like a human wrote it, no em"
type textarea "x"
type textarea "Make this sound professional, like a human wrote it, no emd"
type textarea "x"
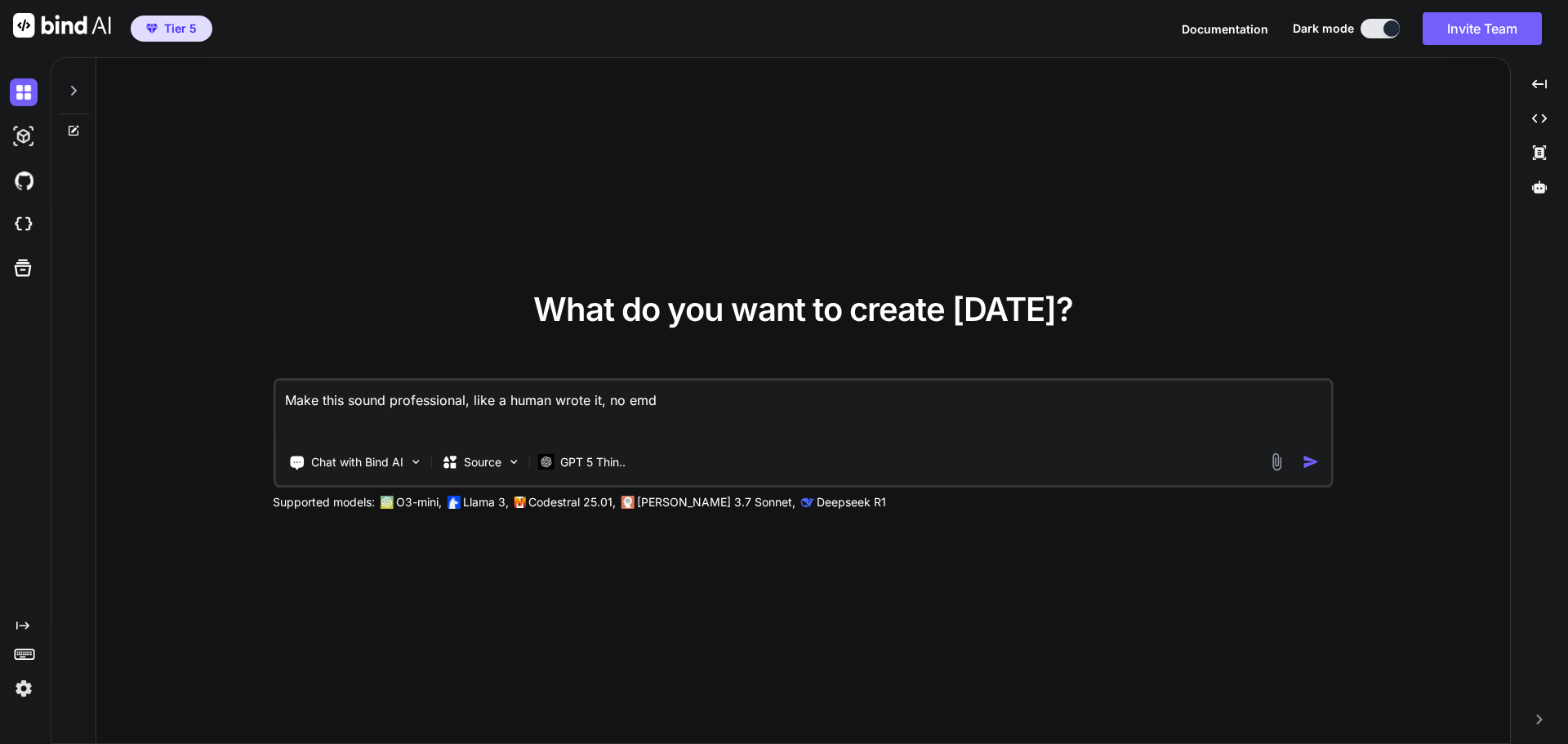
type textarea "Make this sound professional, like a human wrote it, no emda"
type textarea "x"
type textarea "Make this sound professional, like a human wrote it, no emdas"
type textarea "x"
type textarea "Make this sound professional, like a human wrote it, no emdash"
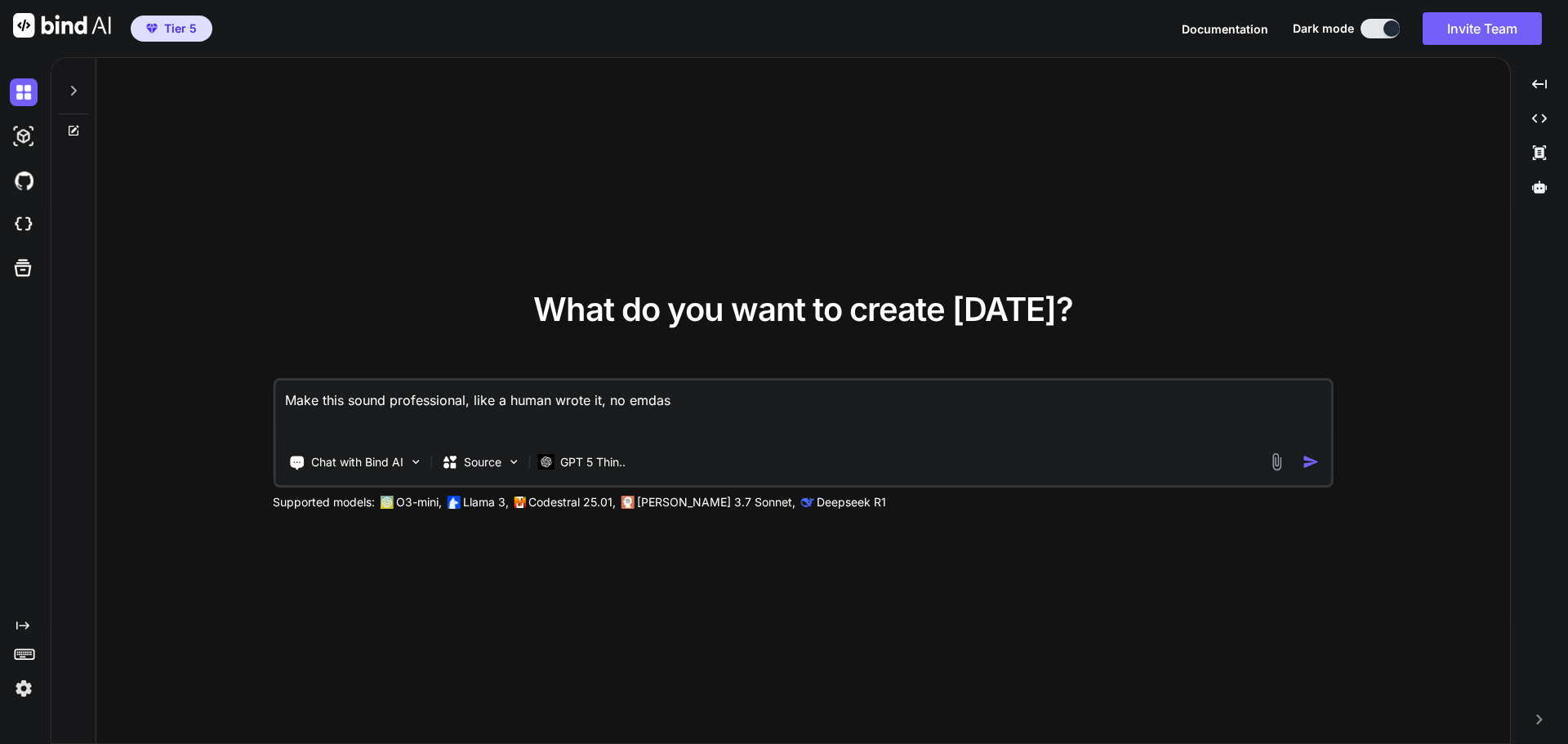
type textarea "x"
type textarea "Make this sound professional, like a human wrote it, no emdashe"
type textarea "x"
type textarea "Make this sound professional, like a human wrote it, no emdashes"
type textarea "x"
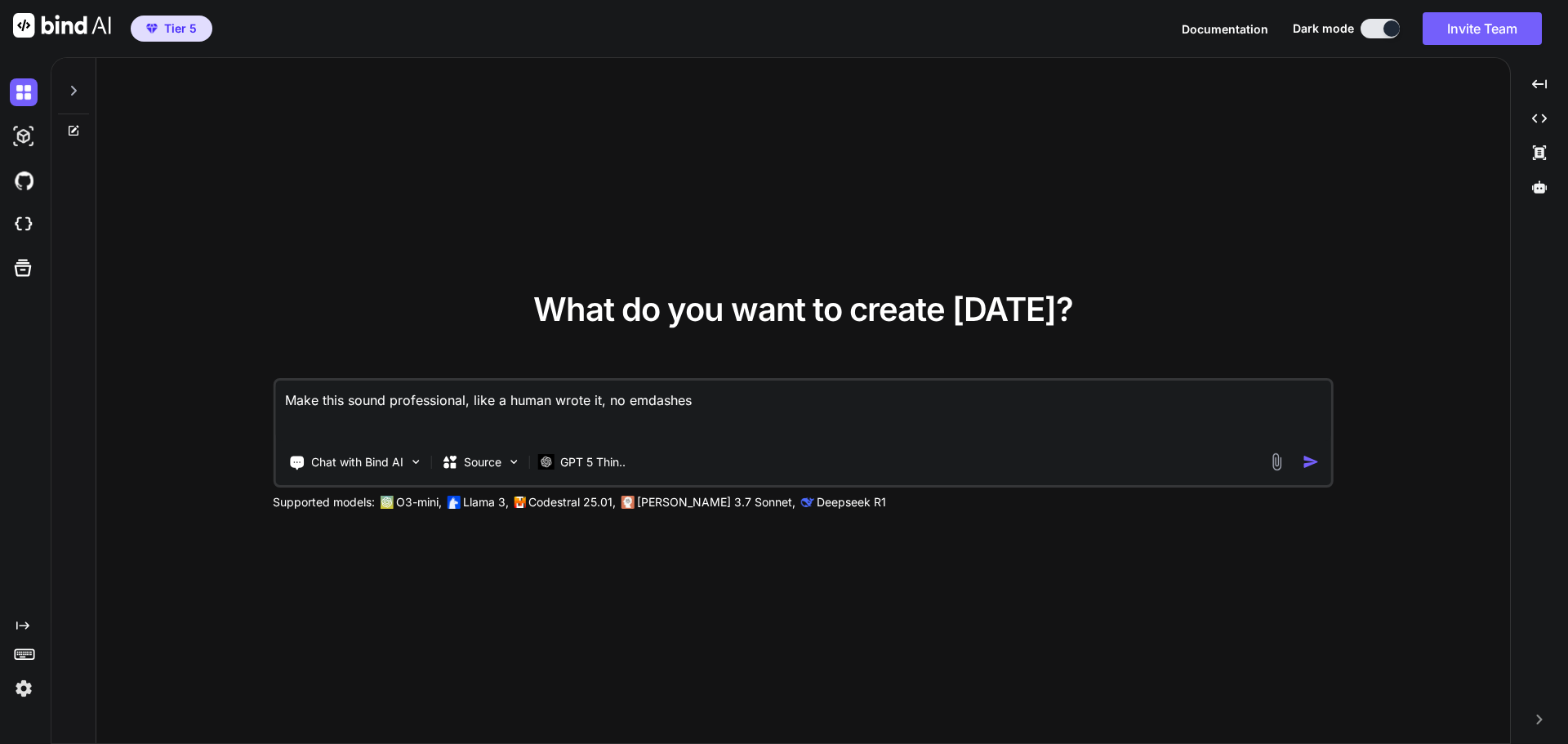
type textarea "Make this sound professional, like a human wrote it, no emdashes,"
type textarea "x"
type textarea "Make this sound professional, like a human wrote it, no emdashes,"
type textarea "x"
type textarea "Make this sound professional, like a human wrote it, no emdashes, i"
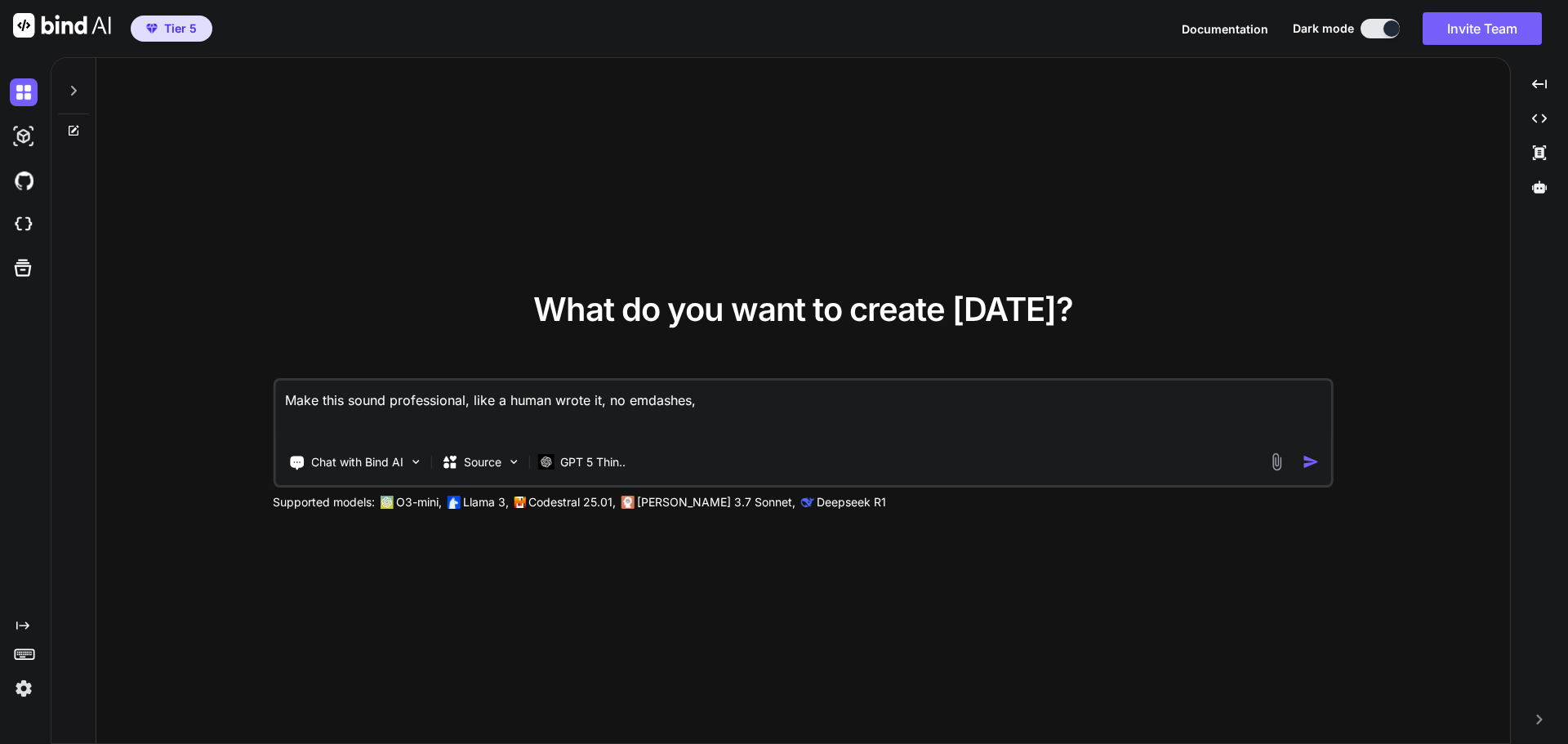
type textarea "x"
type textarea "Make this sound professional, like a human wrote it, no emdashes, it"
type textarea "x"
type textarea "Make this sound professional, like a human wrote it, no emdashes, it"
type textarea "x"
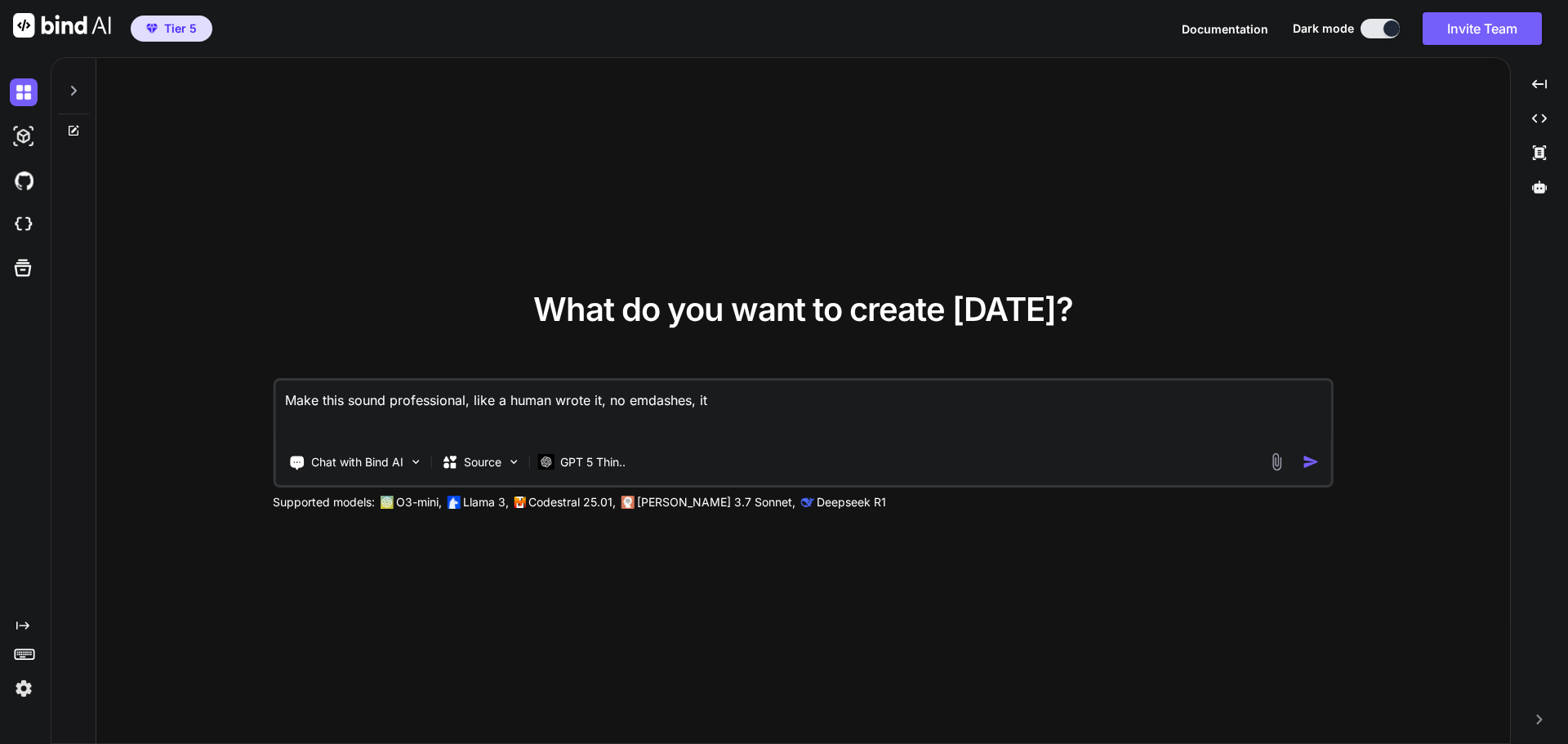
type textarea "Make this sound professional, like a human wrote it, no emdashes, it i"
type textarea "x"
type textarea "Make this sound professional, like a human wrote it, no emdashes, it is"
type textarea "x"
type textarea "Make this sound professional, like a human wrote it, no emdashes, it is"
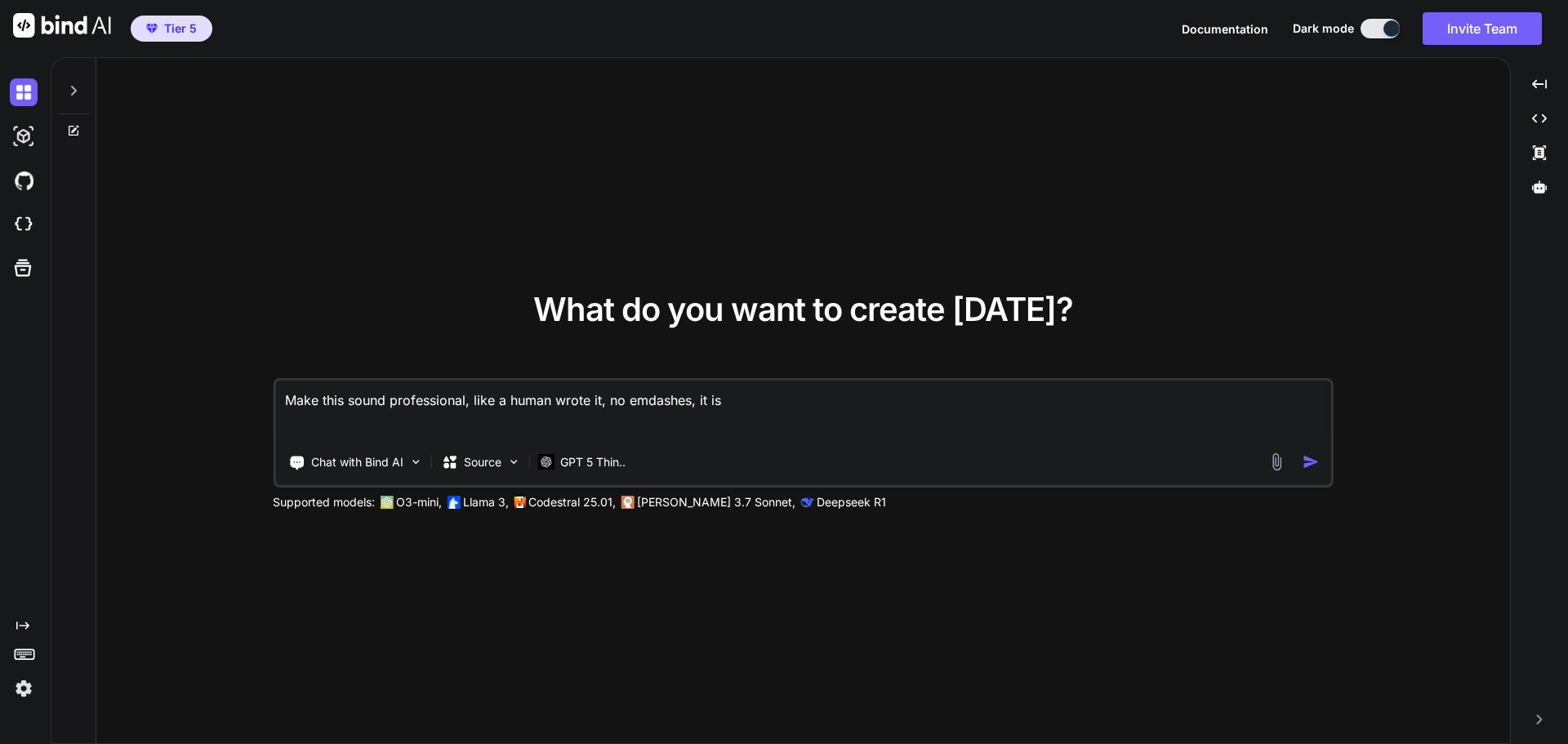
type textarea "x"
type textarea "Make this sound professional, like a human wrote it, no emdashes, it is a"
type textarea "x"
type textarea "Make this sound professional, like a human wrote it, no emdashes, it is a"
type textarea "x"
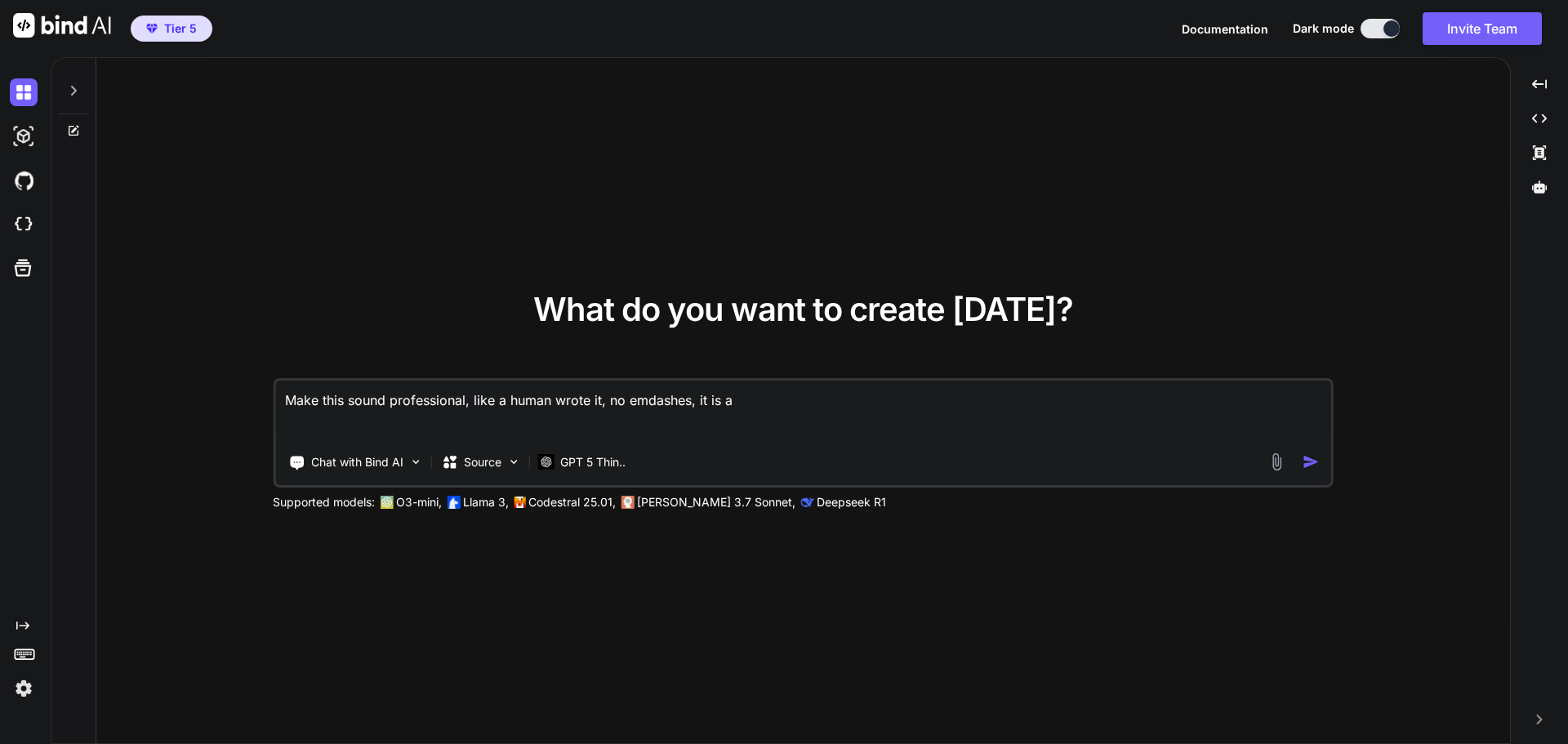
type textarea "Make this sound professional, like a human wrote it, no emdashes, it is a s"
type textarea "x"
type textarea "Make this sound professional, like a human wrote it, no emdashes, it is a sy"
type textarea "x"
type textarea "Make this sound professional, like a human wrote it, no emdashes, it is a syn"
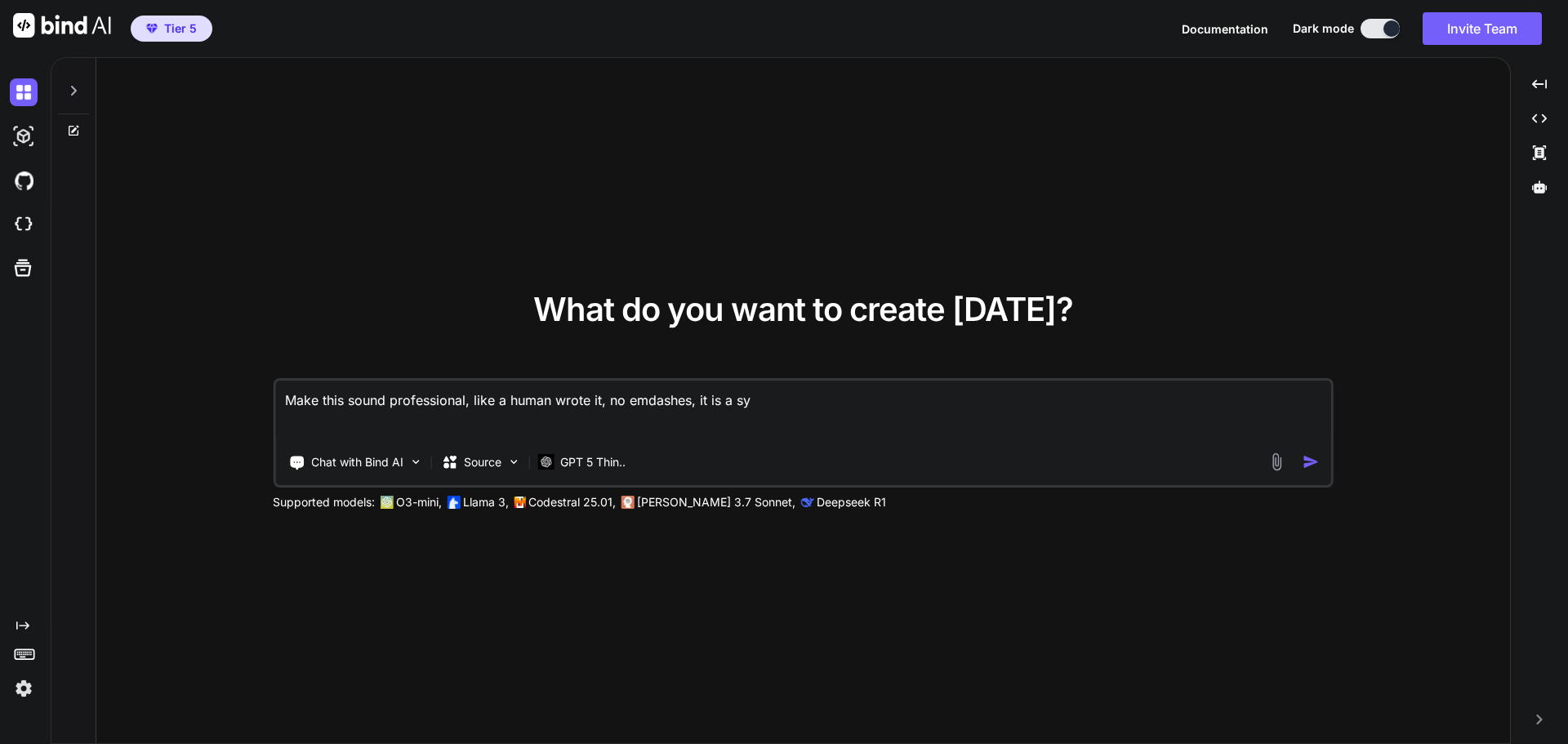
type textarea "x"
type textarea "Make this sound professional, like a human wrote it, no emdashes, it is a synp"
type textarea "x"
type textarea "Make this sound professional, like a human wrote it, no emdashes, it is a synpo"
type textarea "x"
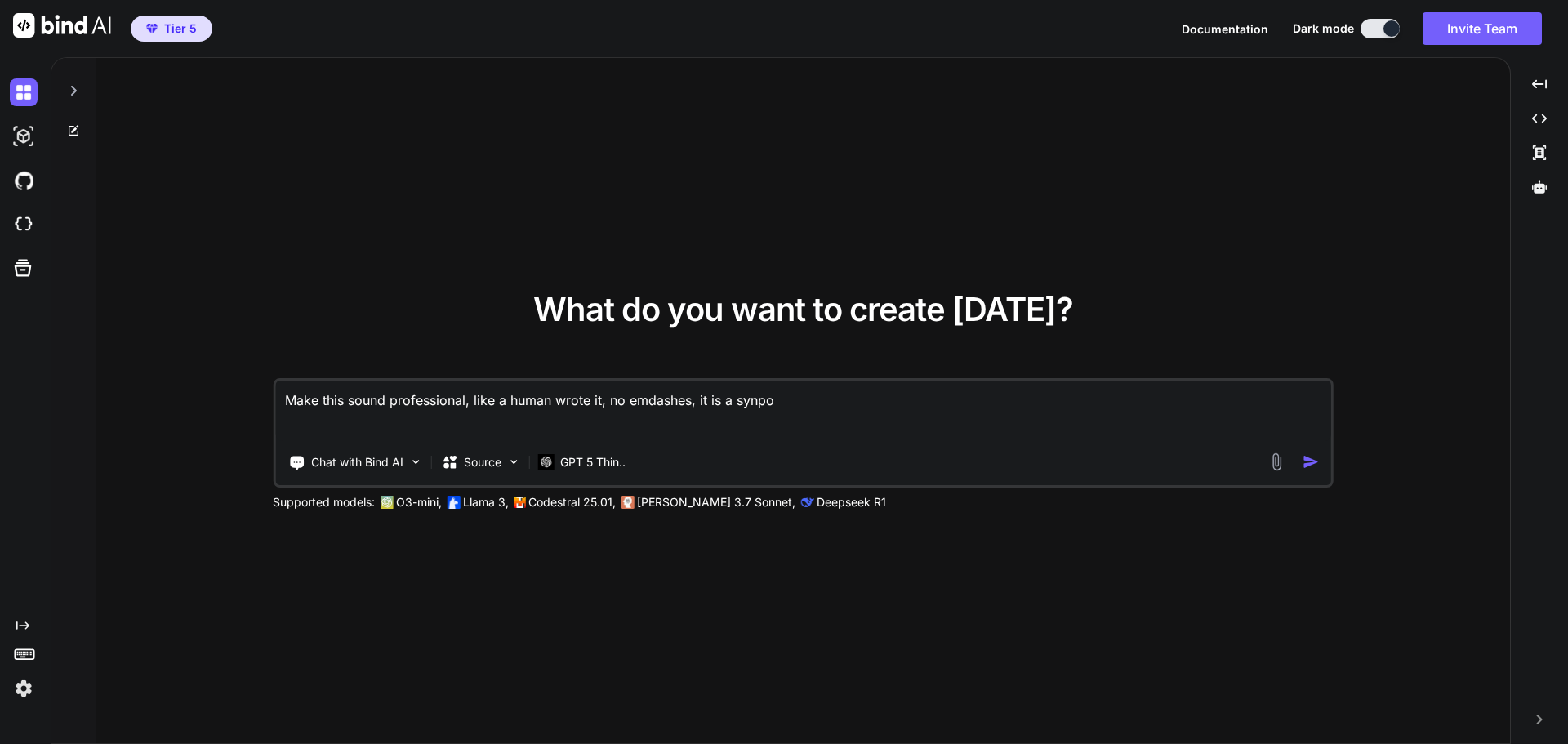
type textarea "Make this sound professional, like a human wrote it, no emdashes, it is a synpos"
type textarea "x"
type textarea "Make this sound professional, like a human wrote it, no emdashes, it is a synpo…"
type textarea "x"
type textarea "Make this sound professional, like a human wrote it, no emdashes, it is a synpo…"
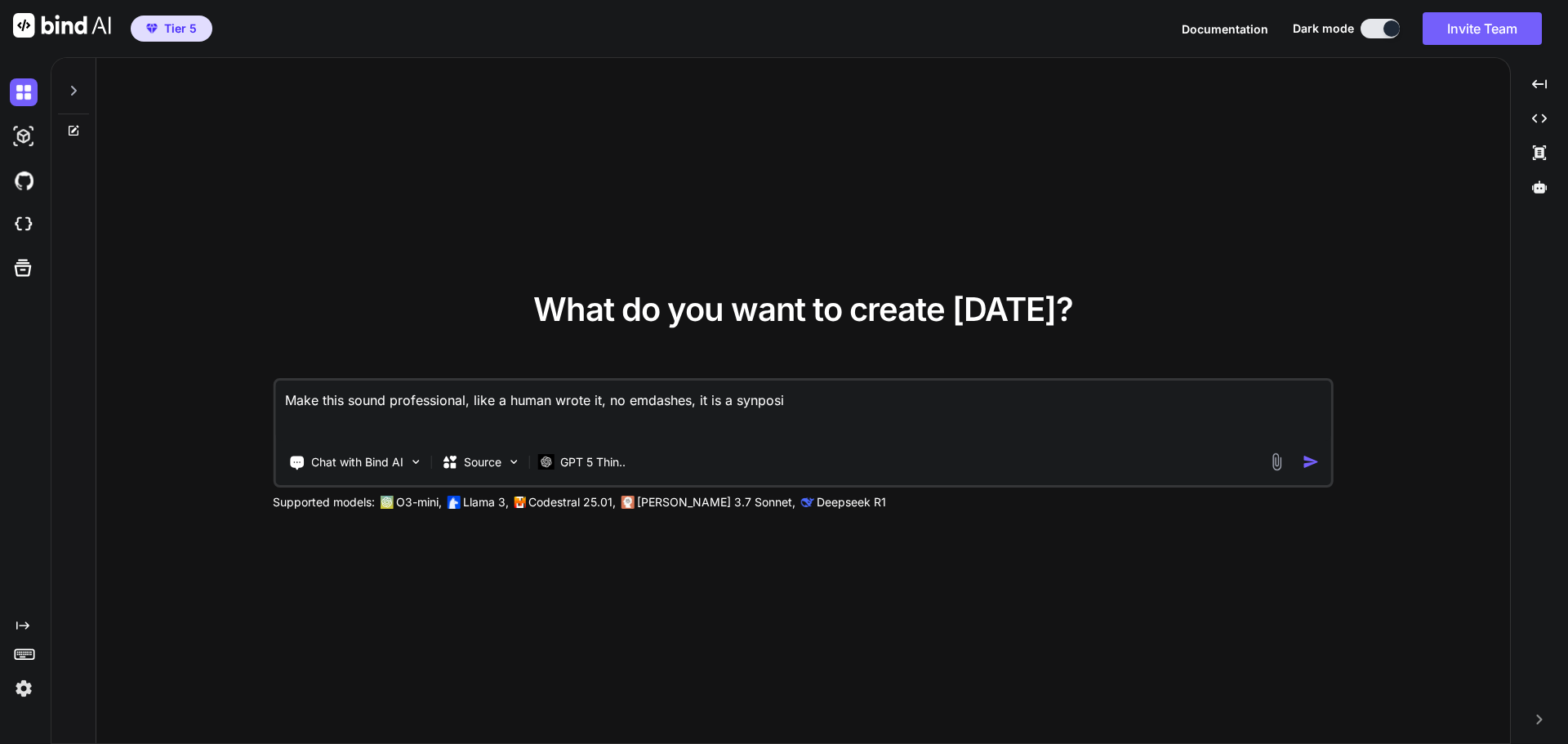
type textarea "x"
type textarea "Make this sound professional, like a human wrote it, no emdashes, it is a synpo…"
type textarea "x"
type textarea "Make this sound professional, like a human wrote it, no emdashes, it is a synpo…"
type textarea "x"
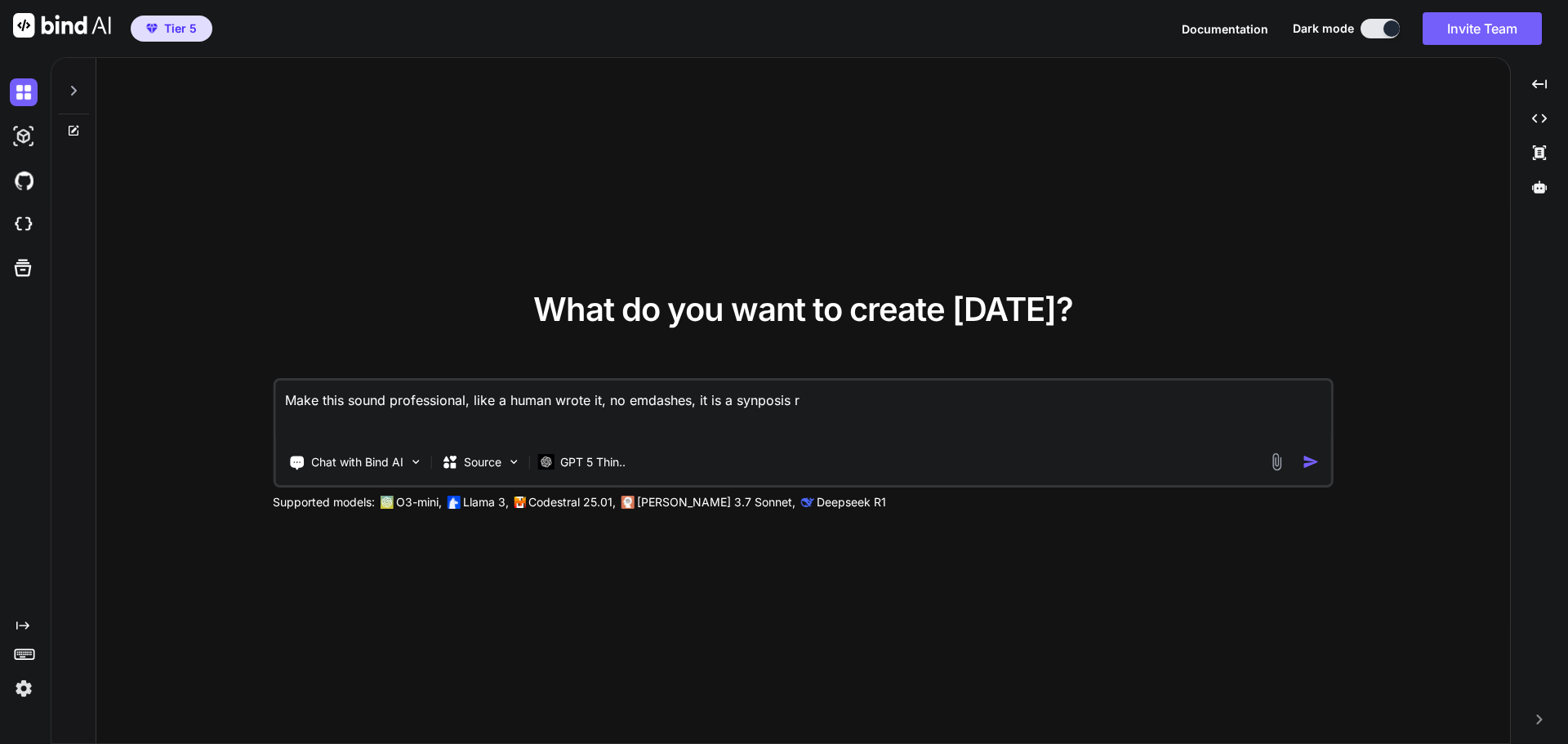
type textarea "Make this sound professional, like a human wrote it, no emdashes, it is a synpo…"
type textarea "x"
type textarea "Make this sound professional, like a human wrote it, no emdashes, it is a synpo…"
type textarea "x"
type textarea "Make this sound professional, like a human wrote it, no emdashes, it is a synpo…"
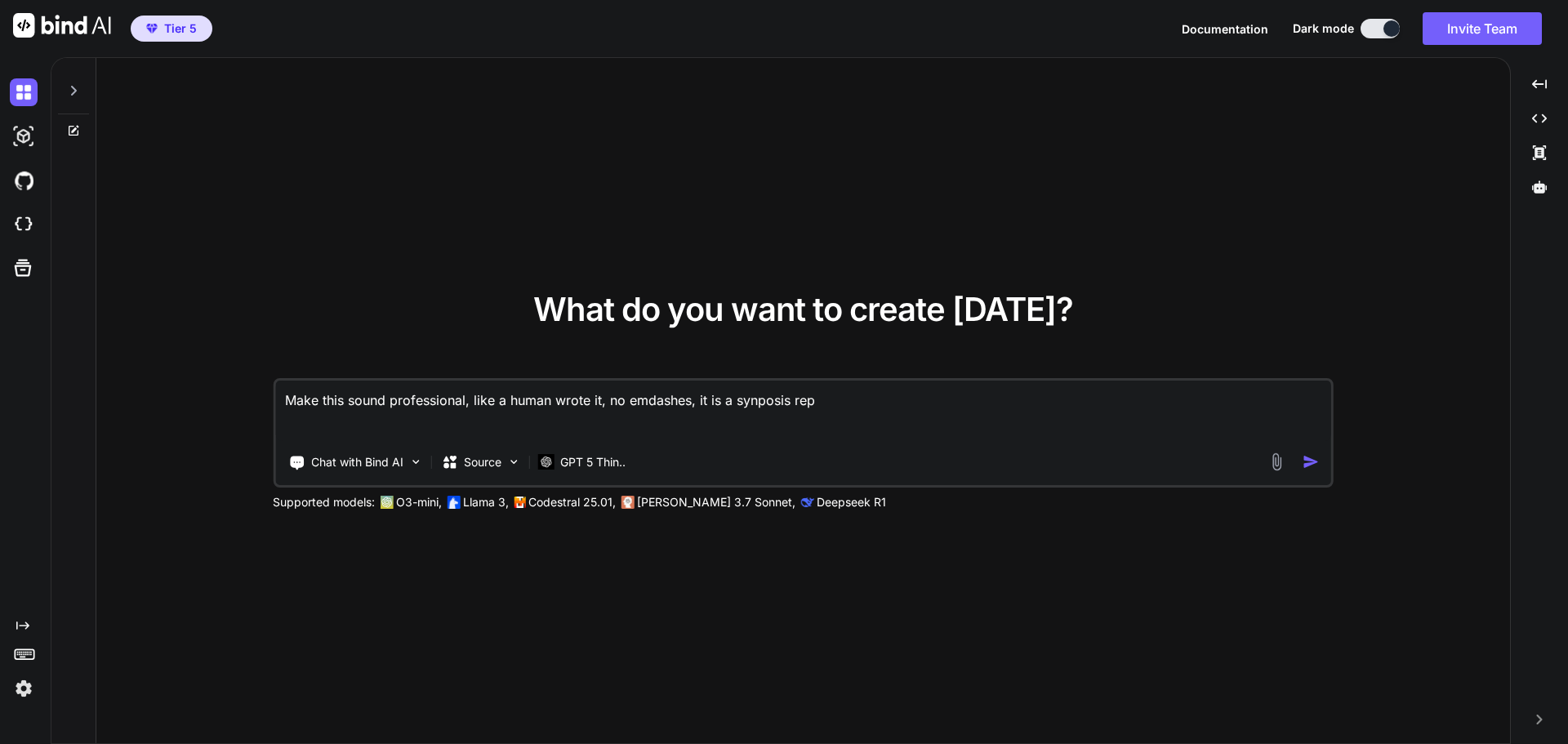
type textarea "x"
type textarea "Make this sound professional, like a human wrote it, no emdashes, it is a synpo…"
type textarea "x"
type textarea "Make this sound professional, like a human wrote it, no emdashes, it is a synpo…"
type textarea "x"
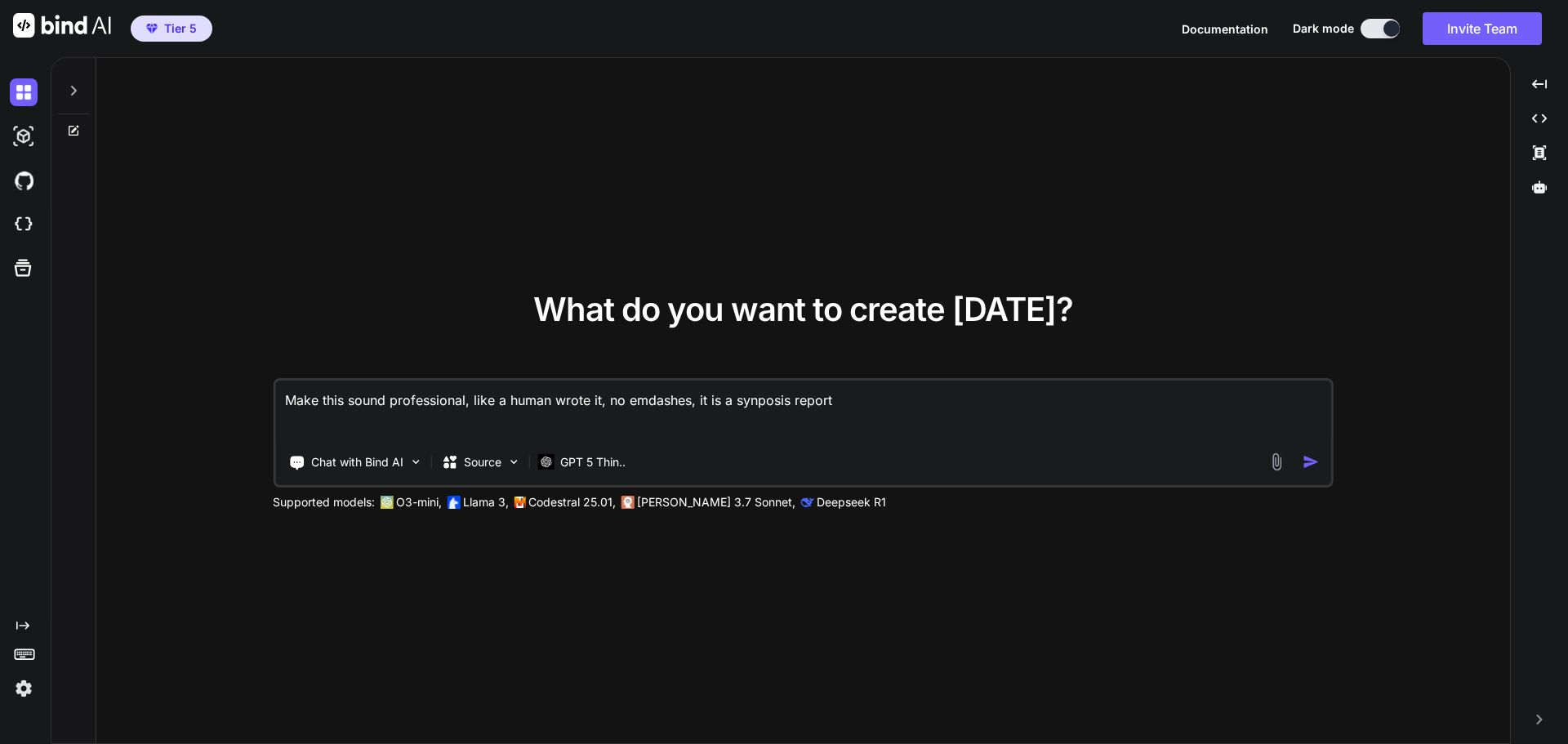
type textarea "Make this sound professional, like a human wrote it, no emdashes, it is a synpo…"
type textarea "x"
type textarea "Make this sound professional, like a human wrote it, no emdashes, it is a synpo…"
type textarea "x"
type textarea "Make this sound professional, like a human wrote it, no emdashes, it is a synpo…"
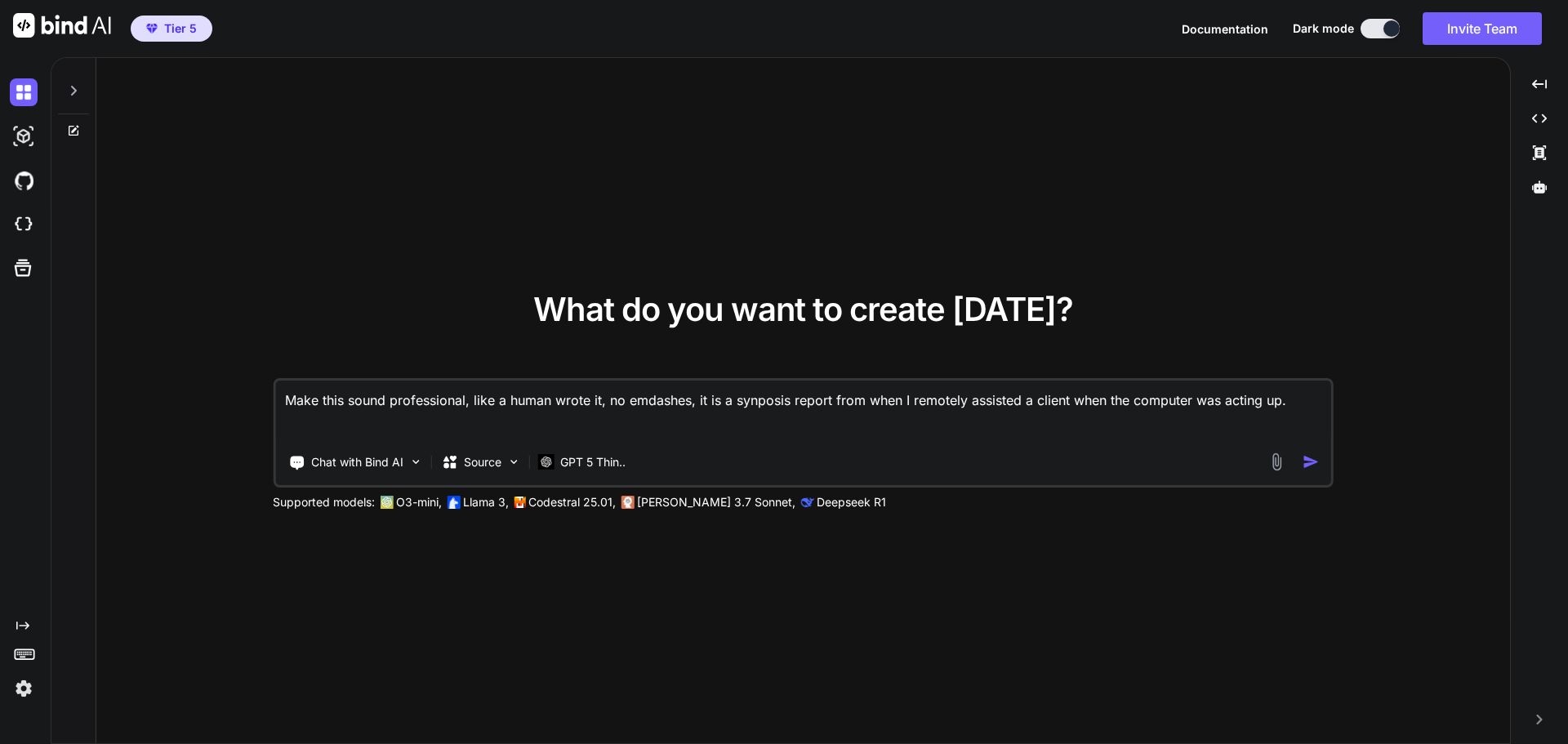
paste textarea "Observed Behavior: C drive (Main hard drive) was full which was making it so Ji…"
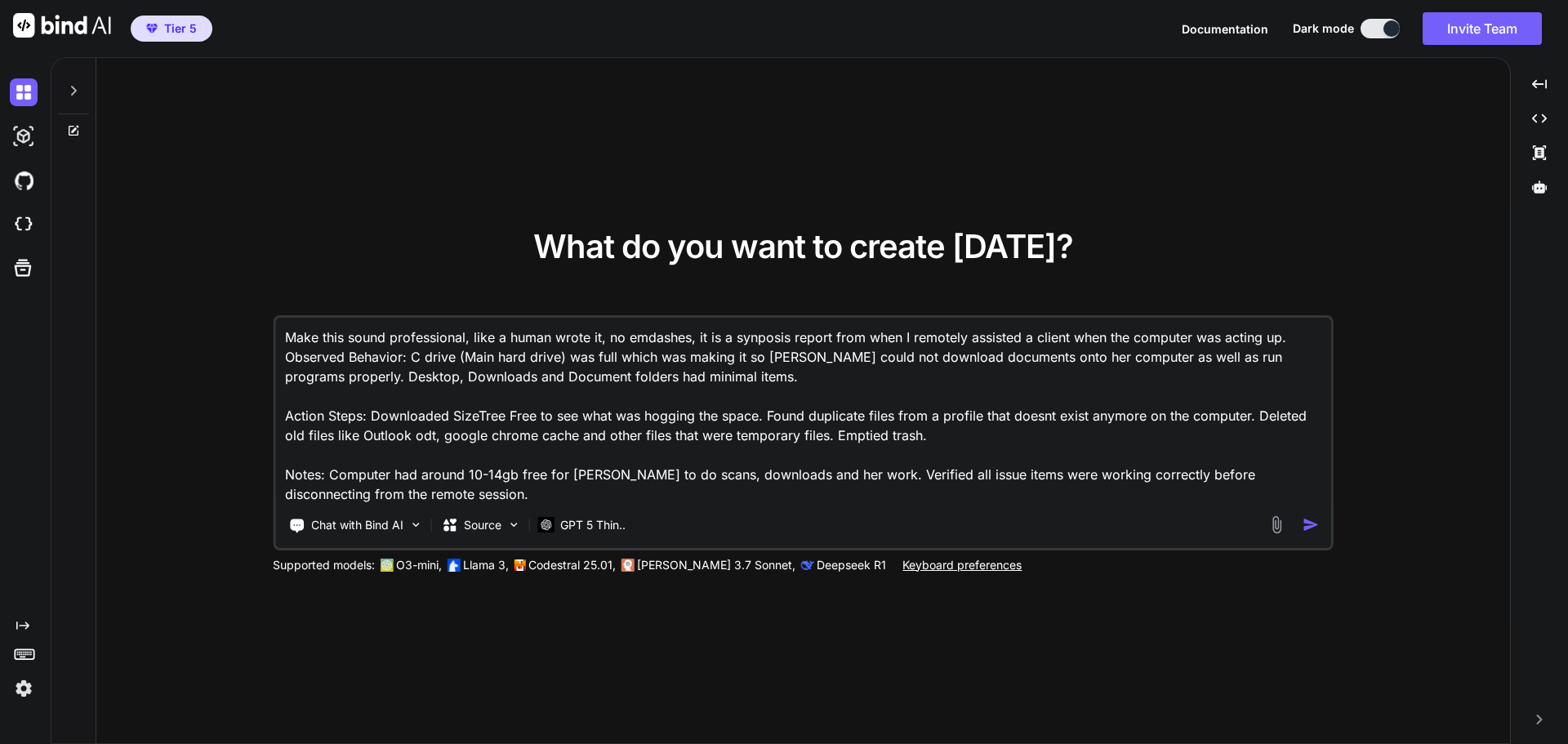
click at [1309, 516] on img "button" at bounding box center [1311, 524] width 17 height 17
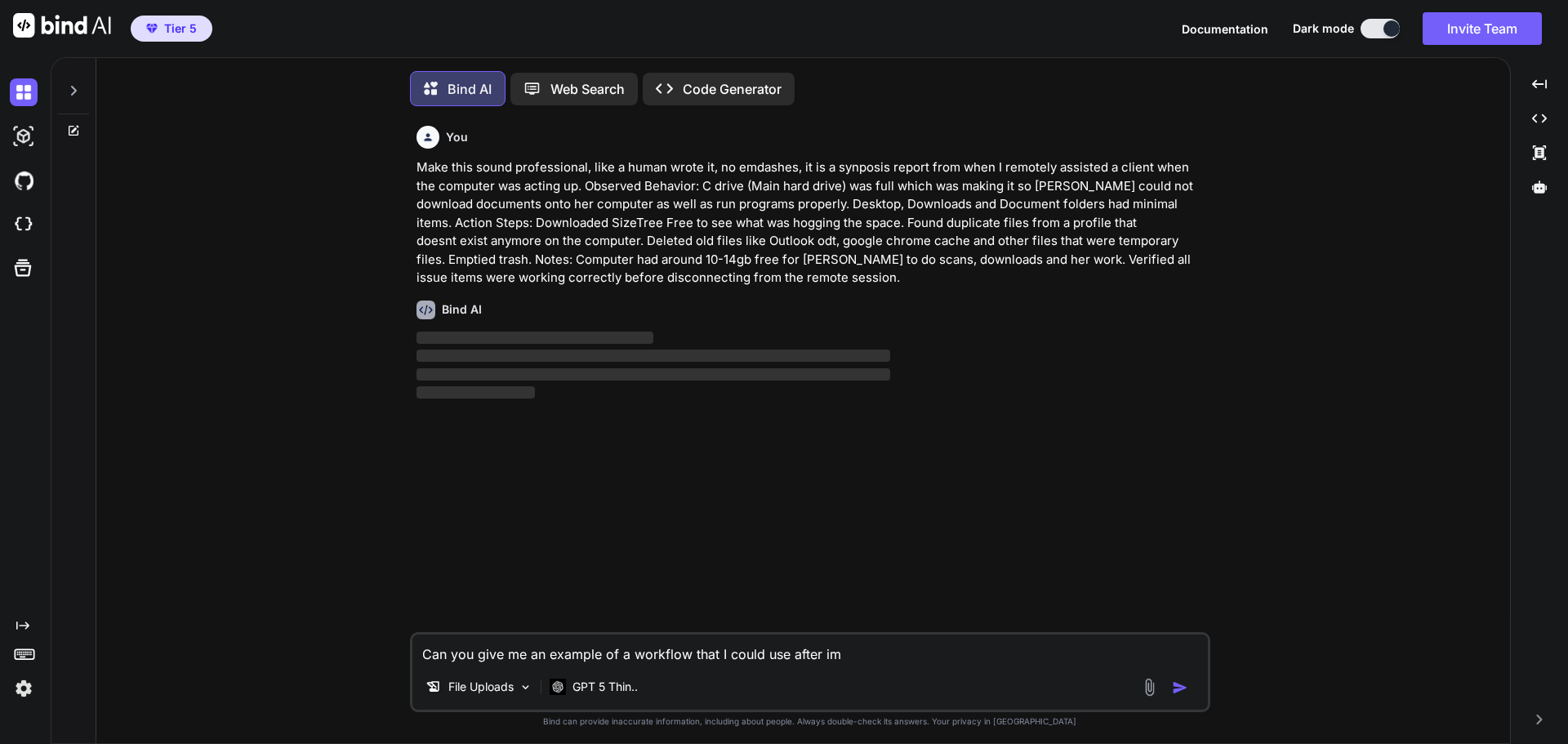
scroll to position [8, 0]
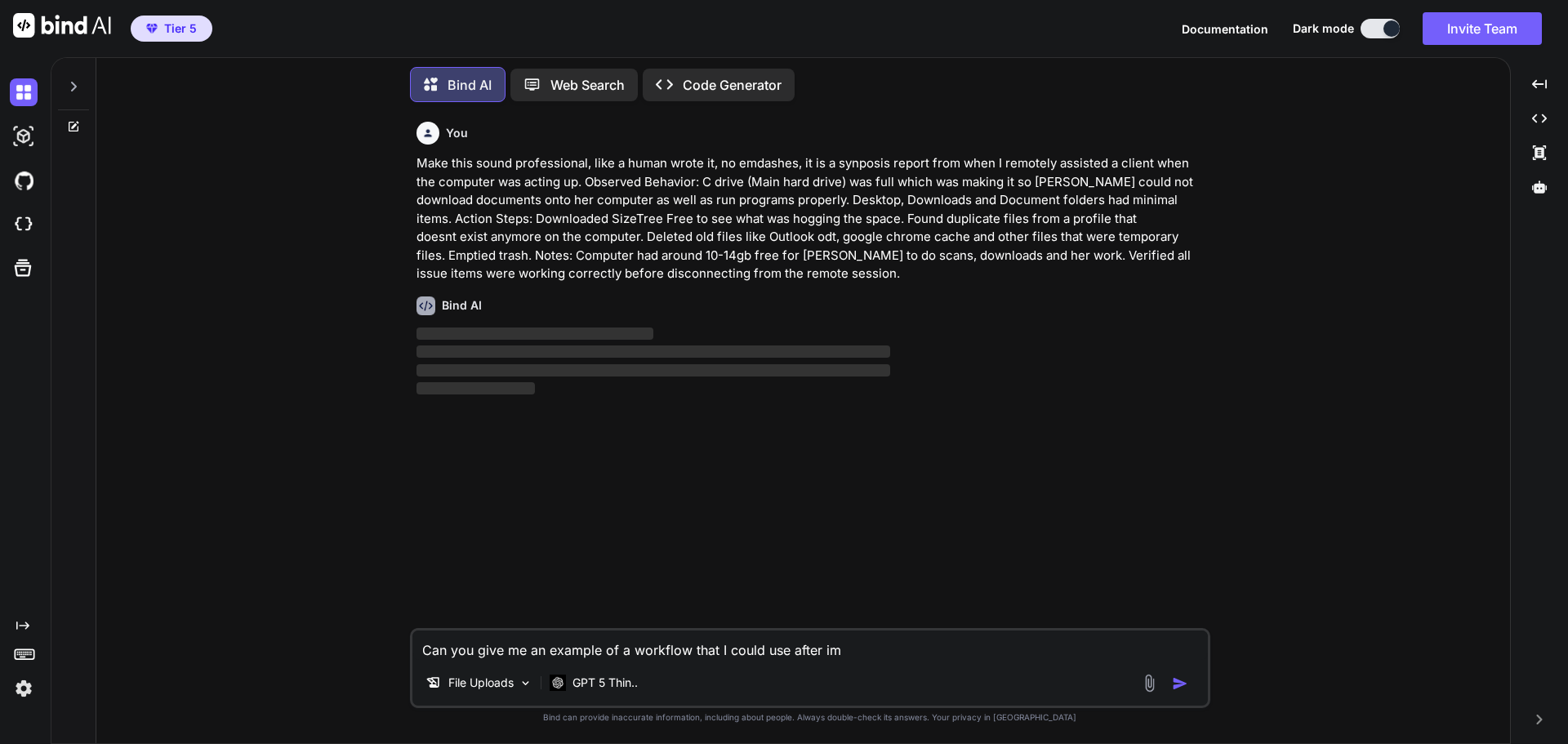
drag, startPoint x: 913, startPoint y: 649, endPoint x: 333, endPoint y: 550, distance: 588.4
click at [333, 550] on div "You Make this sound professional, like a human wrote it, no emdashes, it is a s…" at bounding box center [809, 429] width 1400 height 628
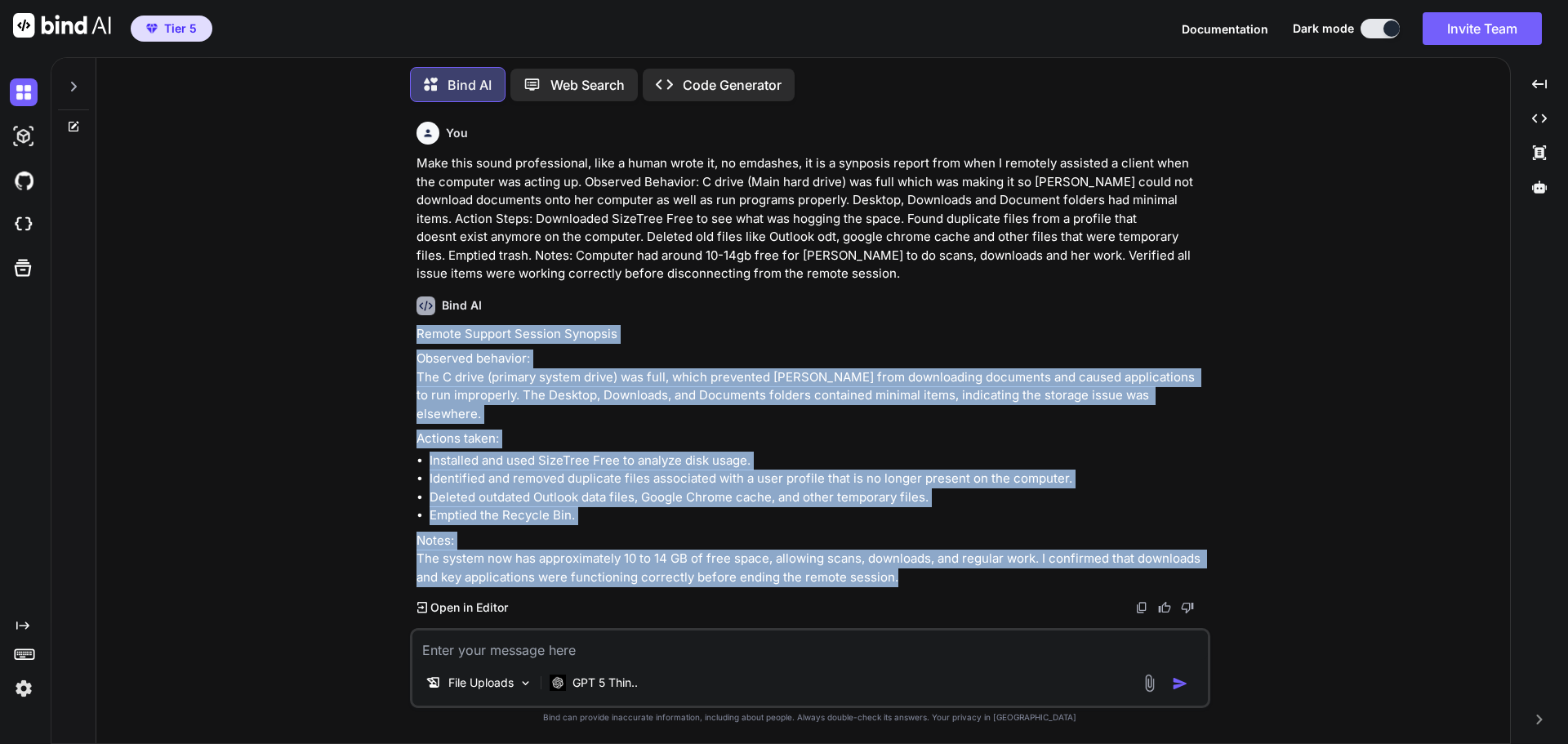
drag, startPoint x: 417, startPoint y: 329, endPoint x: 954, endPoint y: 560, distance: 584.6
click at [954, 560] on div "Remote Support Session Synopsis Observed behavior: The C drive (primary system …" at bounding box center [812, 456] width 791 height 262
copy div "Remote Support Session Synopsis Observed behavior: The C drive (primary system …"
click at [874, 430] on p "Actions taken:" at bounding box center [812, 438] width 791 height 19
click at [653, 451] on li "Installed and used SizeTree Free to analyze disk usage." at bounding box center [818, 460] width 777 height 19
